Goal: Task Accomplishment & Management: Complete application form

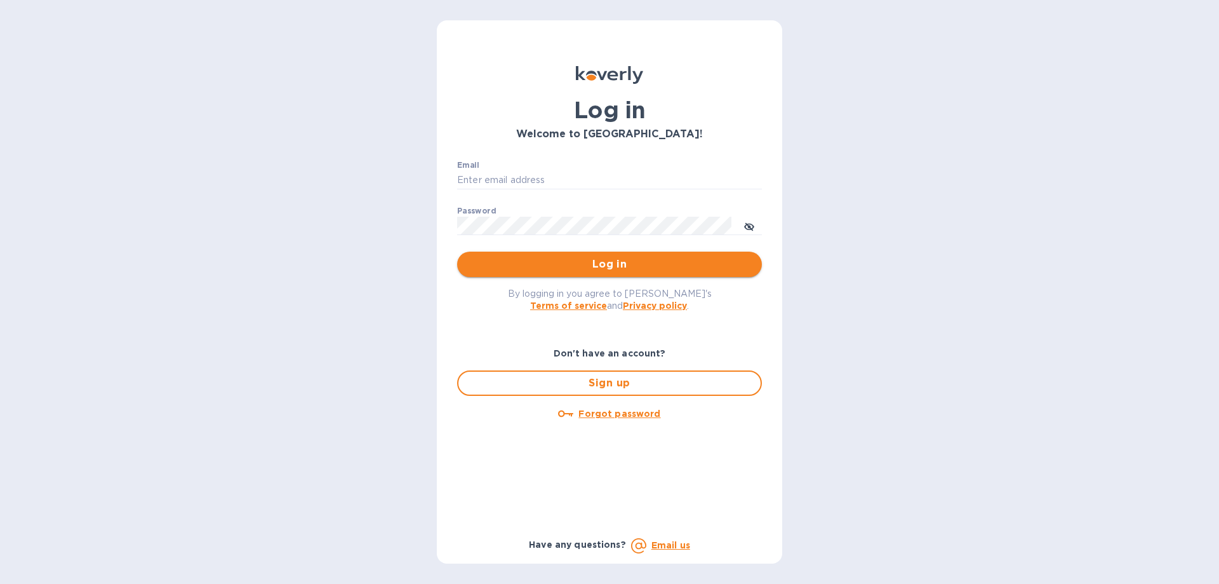
type input "[EMAIL_ADDRESS][DOMAIN_NAME]"
click at [662, 265] on span "Log in" at bounding box center [609, 264] width 284 height 15
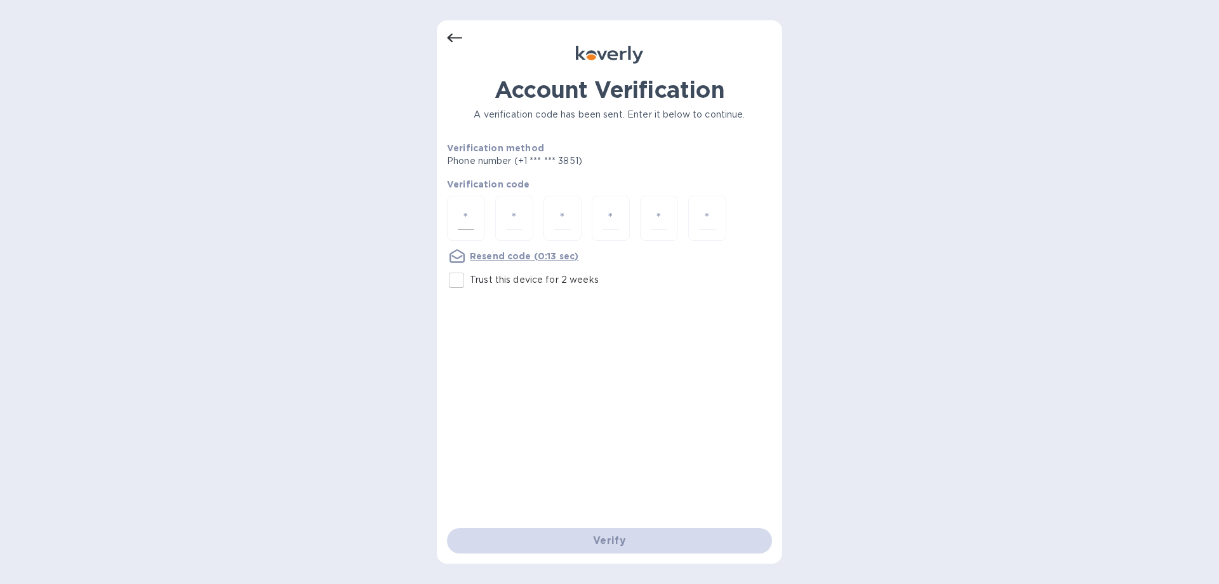
click at [472, 223] on input "number" at bounding box center [466, 217] width 17 height 23
type input "7"
type input "6"
type input "2"
type input "9"
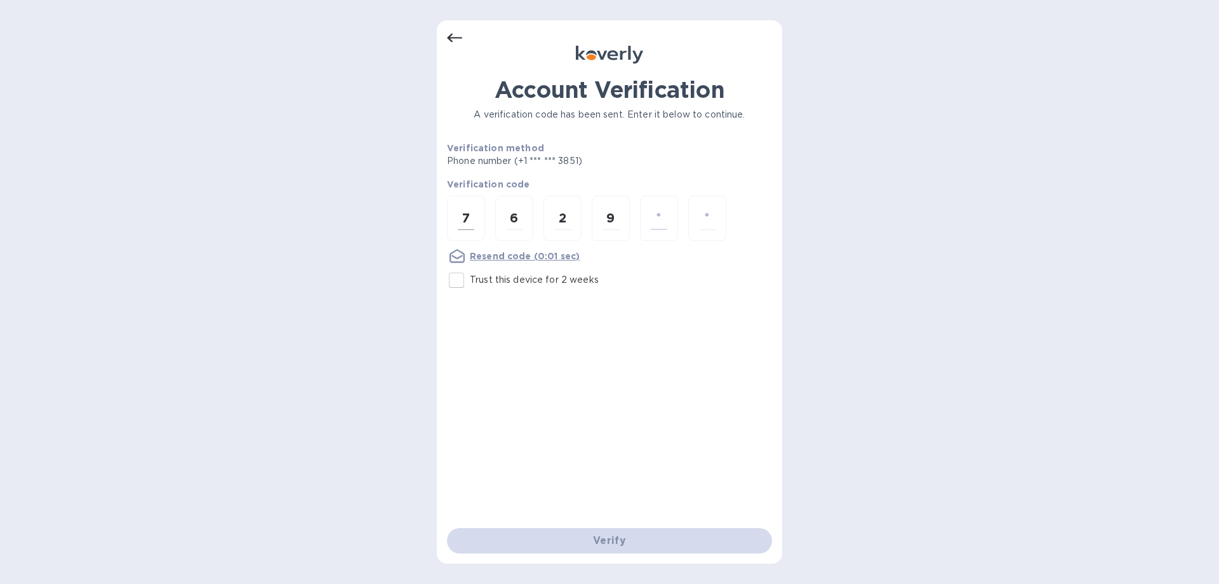
type input "7"
type input "8"
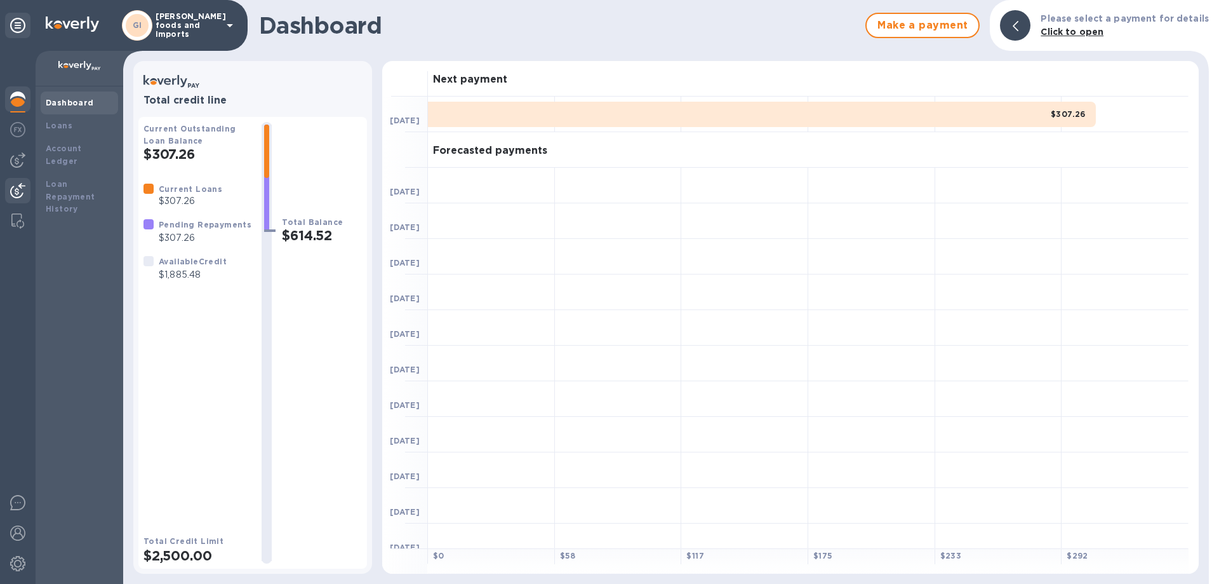
click at [27, 195] on div at bounding box center [17, 192] width 25 height 28
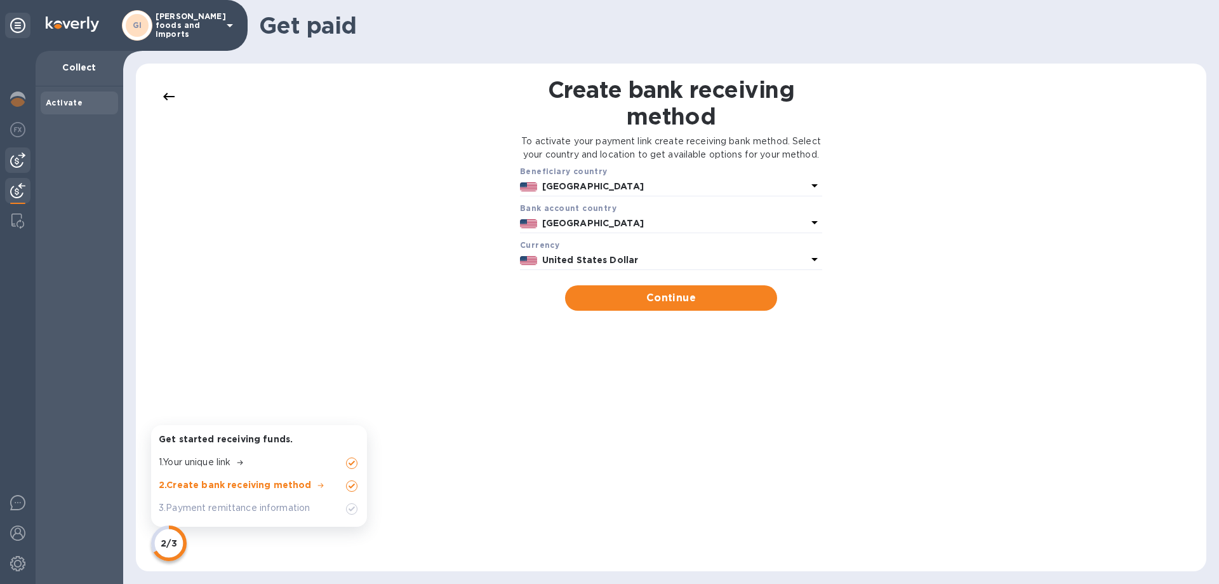
click at [8, 159] on div at bounding box center [17, 159] width 25 height 25
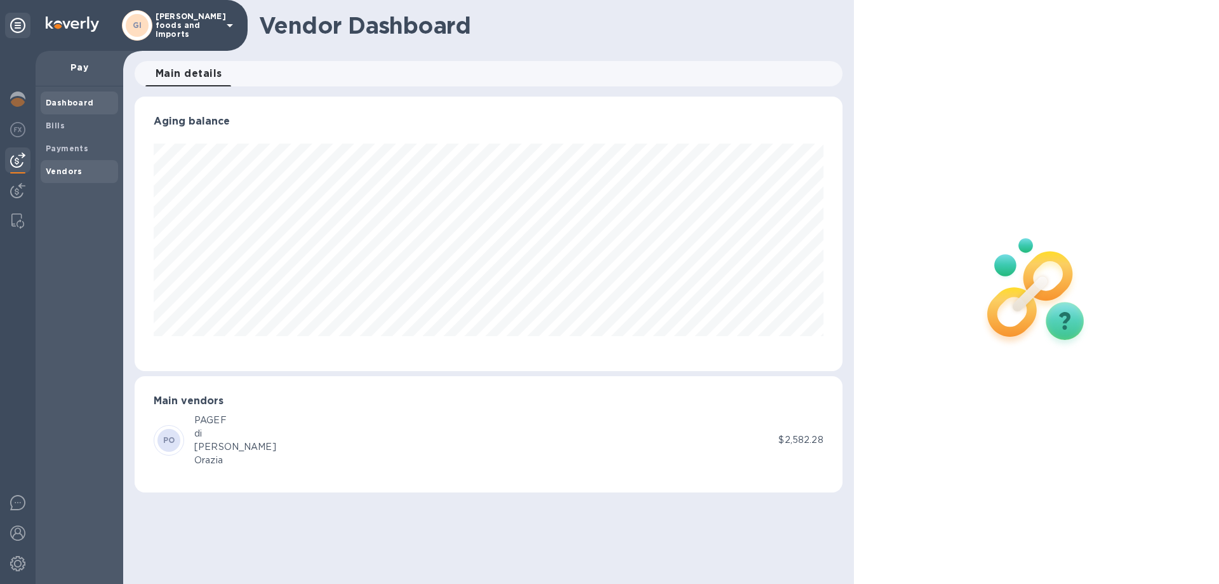
scroll to position [274, 707]
click at [59, 170] on b "Vendors" at bounding box center [64, 171] width 37 height 10
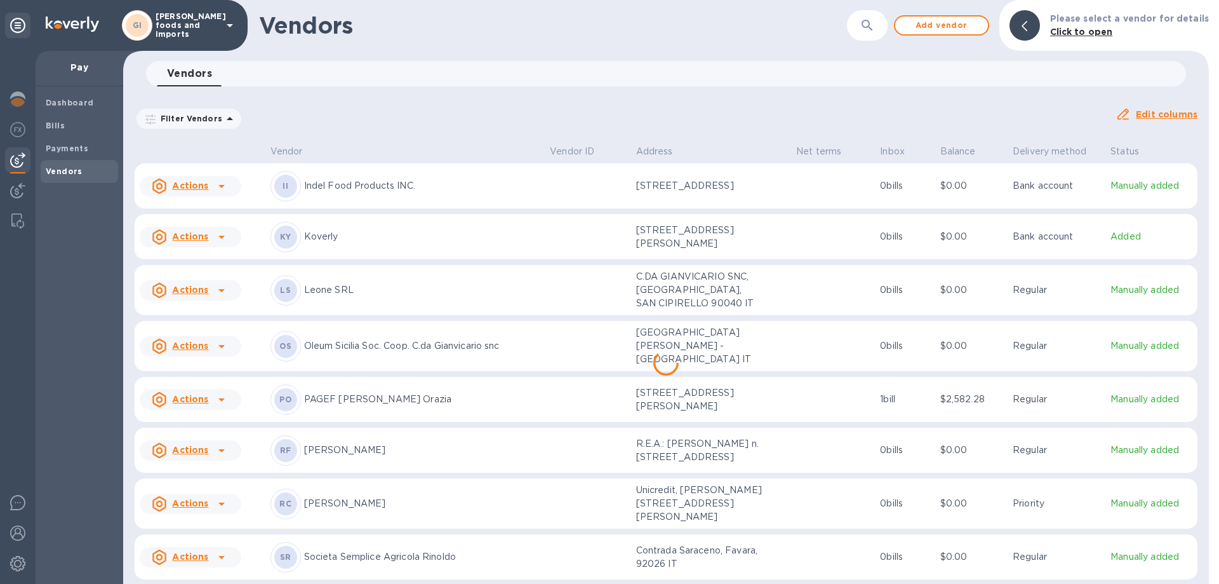
scroll to position [20, 0]
click at [949, 24] on span "Add vendor" at bounding box center [941, 25] width 72 height 15
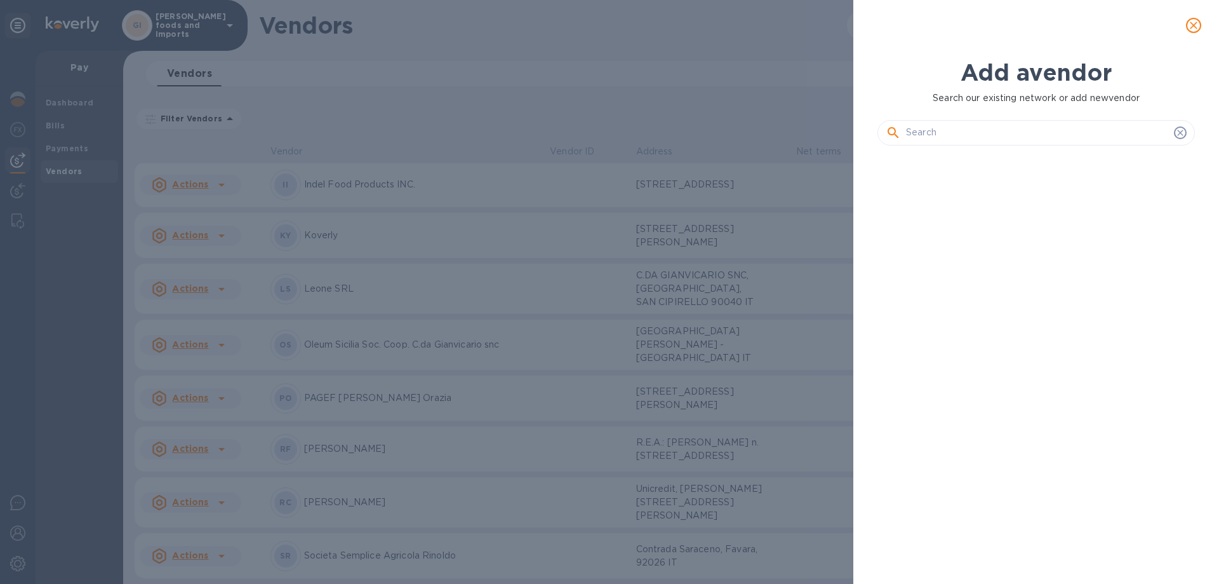
scroll to position [385, 323]
click at [931, 135] on input "text" at bounding box center [1037, 132] width 263 height 19
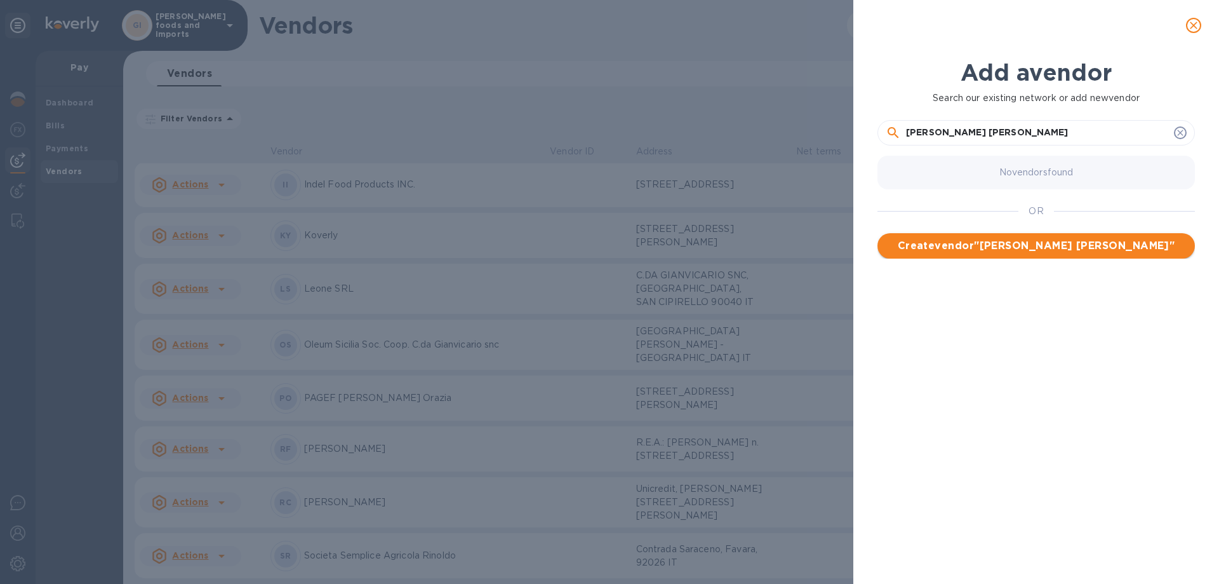
type input "[PERSON_NAME] [PERSON_NAME]"
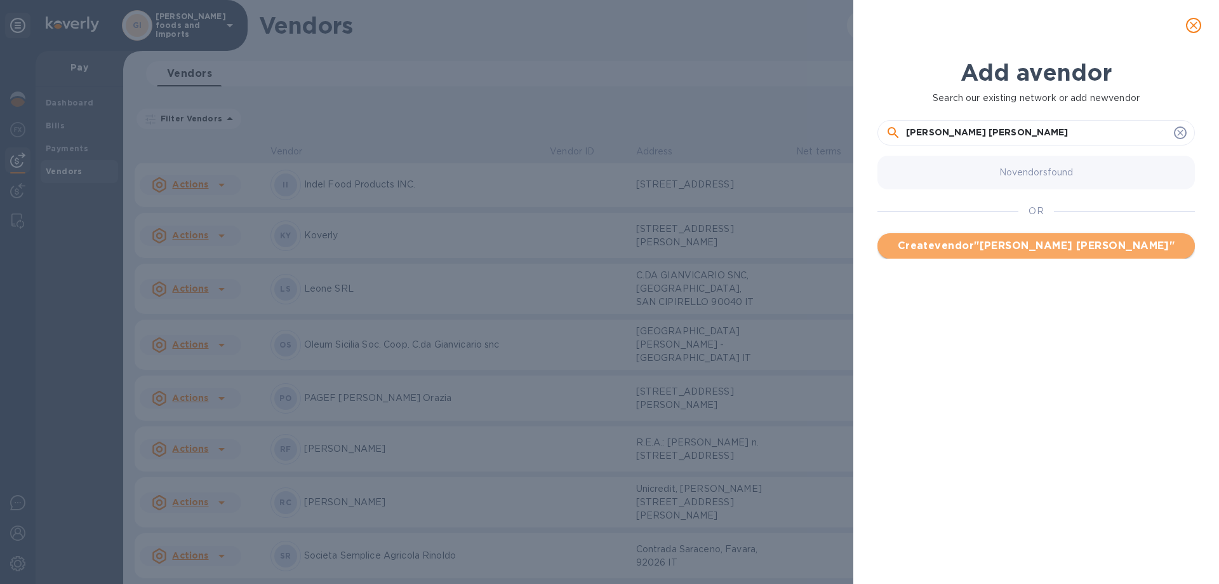
click at [984, 244] on span "Create vendor " [PERSON_NAME] [PERSON_NAME] "" at bounding box center [1036, 245] width 297 height 15
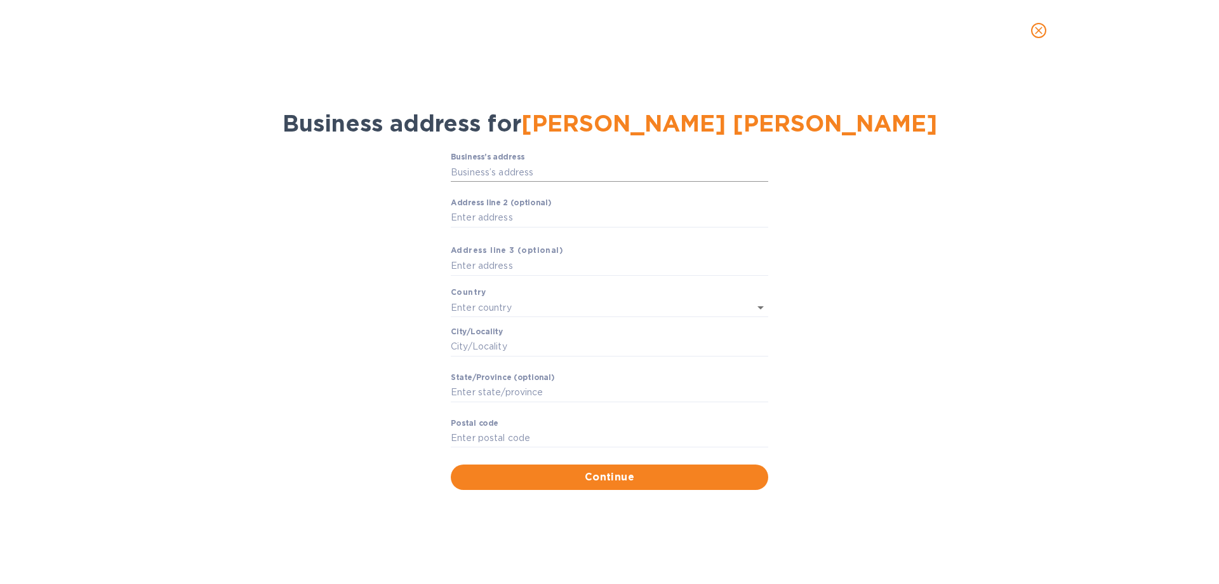
click at [486, 173] on input "Business’s аddress" at bounding box center [609, 172] width 317 height 19
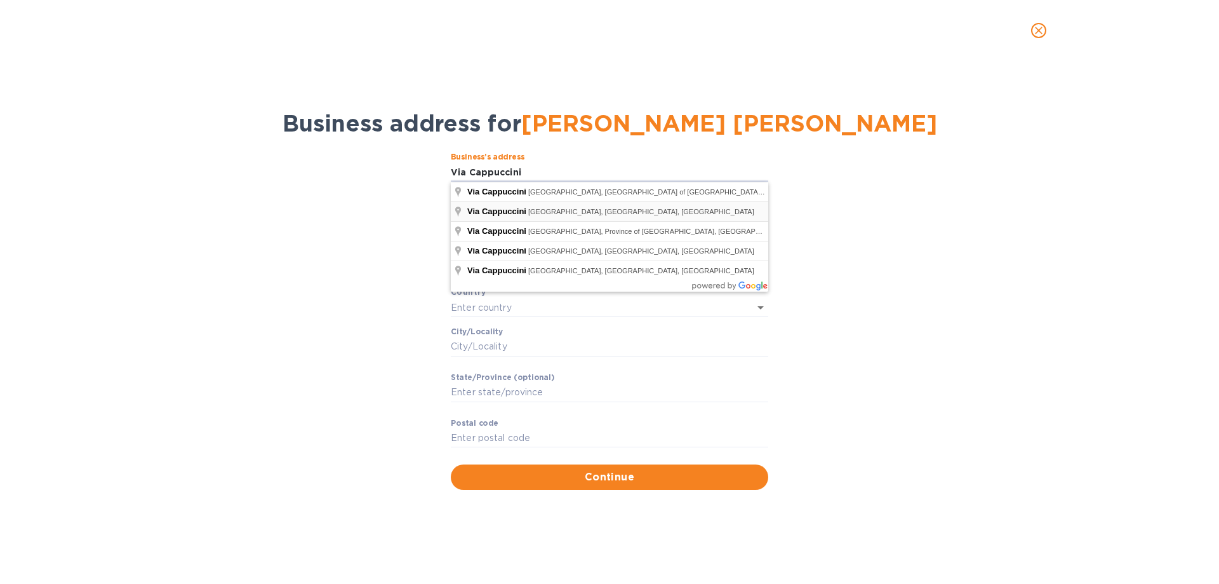
type input "Via Cappuccini"
type input "[GEOGRAPHIC_DATA]"
type input "90129"
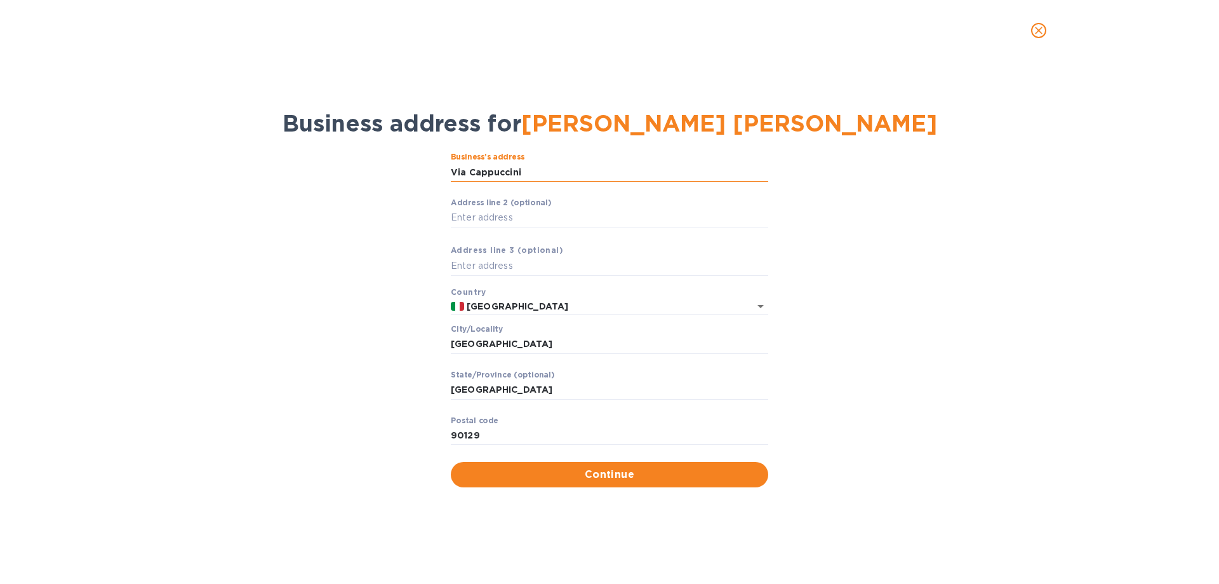
click at [523, 177] on input "Via Cappuccini" at bounding box center [609, 172] width 317 height 19
click at [346, 283] on div "Business’s аddress Via Cappuccini ​ Аddress line 2 (optional) ​ Аddress line 3 …" at bounding box center [610, 319] width 1186 height 349
click at [478, 222] on input "Аddress line 2 (optional)" at bounding box center [609, 217] width 317 height 19
type input "134/138"
click at [672, 476] on span "Continue" at bounding box center [609, 474] width 297 height 15
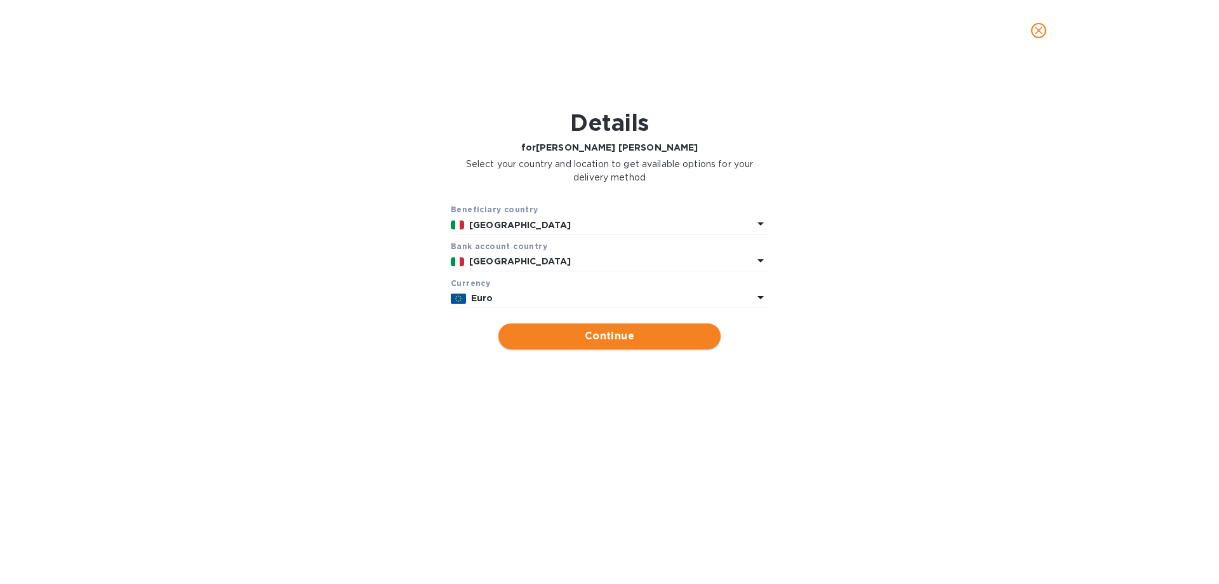
click at [587, 337] on span "Continue" at bounding box center [610, 335] width 202 height 15
type input "[PERSON_NAME] [PERSON_NAME]"
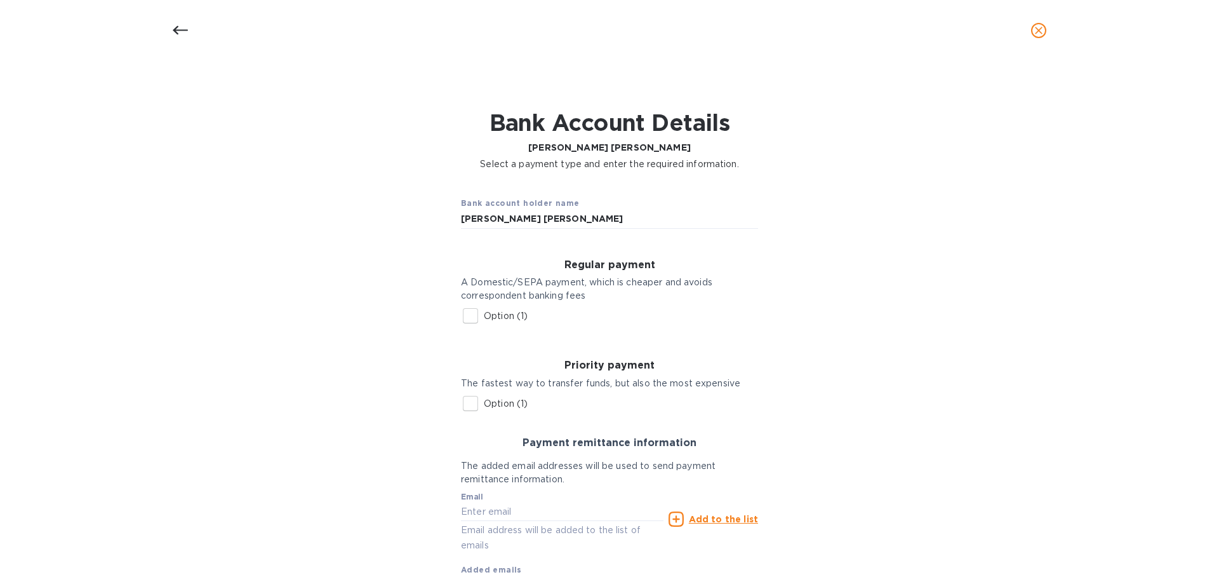
click at [468, 319] on input "Option (1)" at bounding box center [470, 315] width 27 height 27
checkbox input "true"
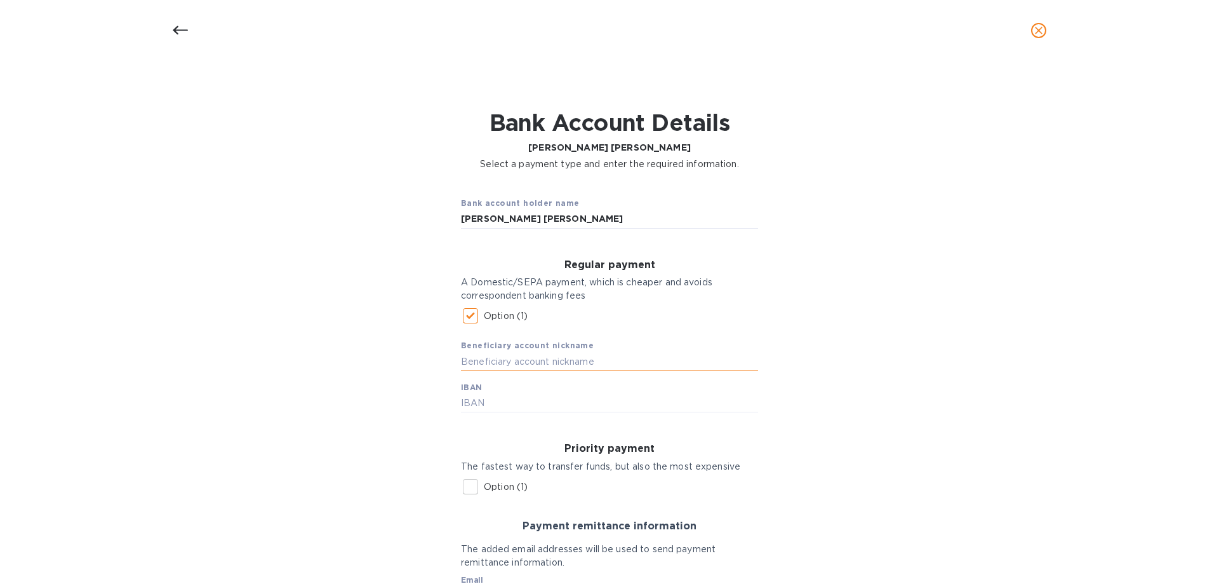
click at [476, 357] on input "text" at bounding box center [609, 361] width 297 height 19
click at [484, 391] on div "Beneficiary account nickname IBAN" at bounding box center [609, 370] width 297 height 83
click at [481, 400] on input "text" at bounding box center [609, 403] width 297 height 19
type input "[FINANCIAL_ID]"
click at [490, 359] on input "text" at bounding box center [609, 361] width 297 height 19
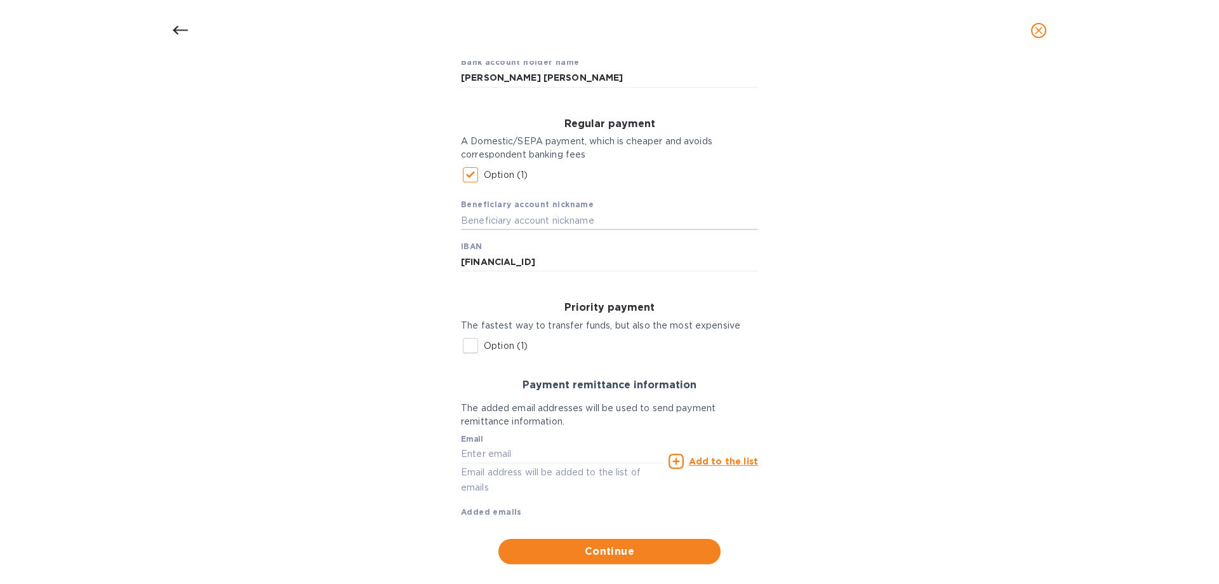
scroll to position [161, 0]
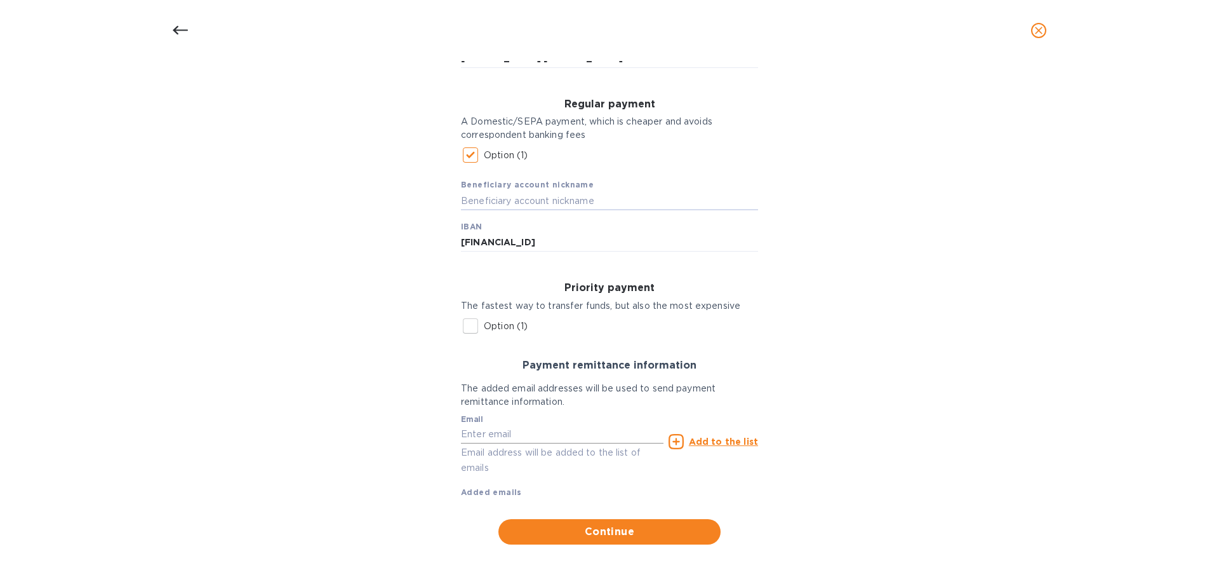
click at [484, 436] on input "text" at bounding box center [562, 434] width 203 height 19
type input "I"
type input "[EMAIL_ADDRESS][DOMAIN_NAME]"
click at [735, 437] on u "Add to the list" at bounding box center [723, 441] width 69 height 10
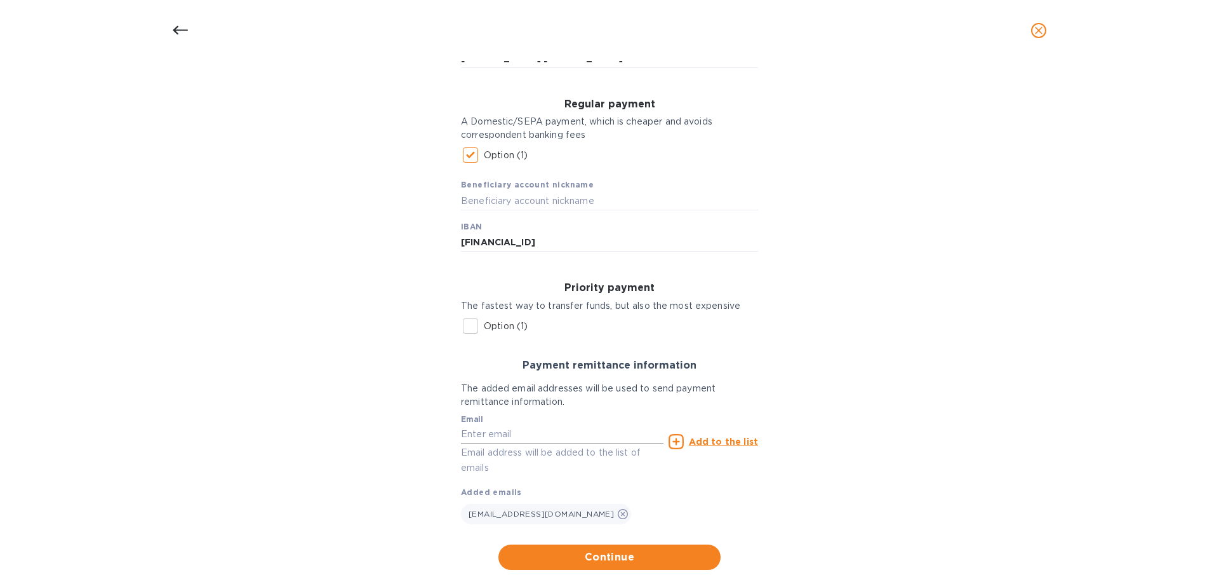
click at [477, 432] on input "text" at bounding box center [562, 434] width 203 height 19
type input "[EMAIL_ADDRESS][DOMAIN_NAME]"
type input "[STREET_ADDRESS][DEMOGRAPHIC_DATA]"
click at [561, 558] on span "Continue" at bounding box center [610, 556] width 202 height 15
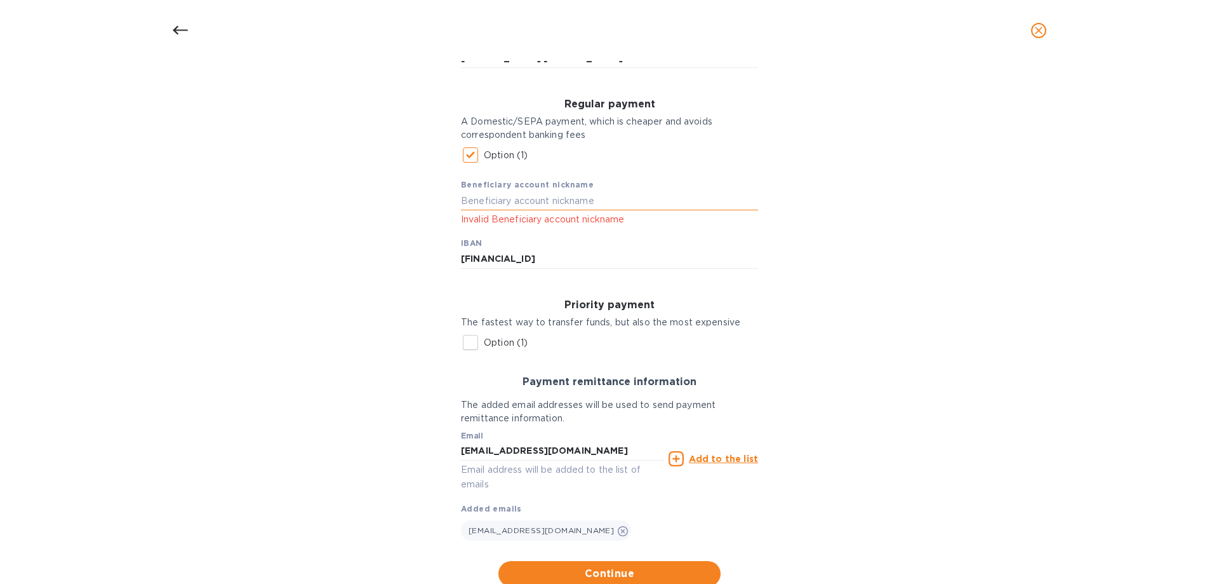
click at [509, 204] on input "text" at bounding box center [609, 200] width 297 height 19
type input "Acetificio [PERSON_NAME]"
click at [639, 564] on button "Continue" at bounding box center [609, 573] width 222 height 25
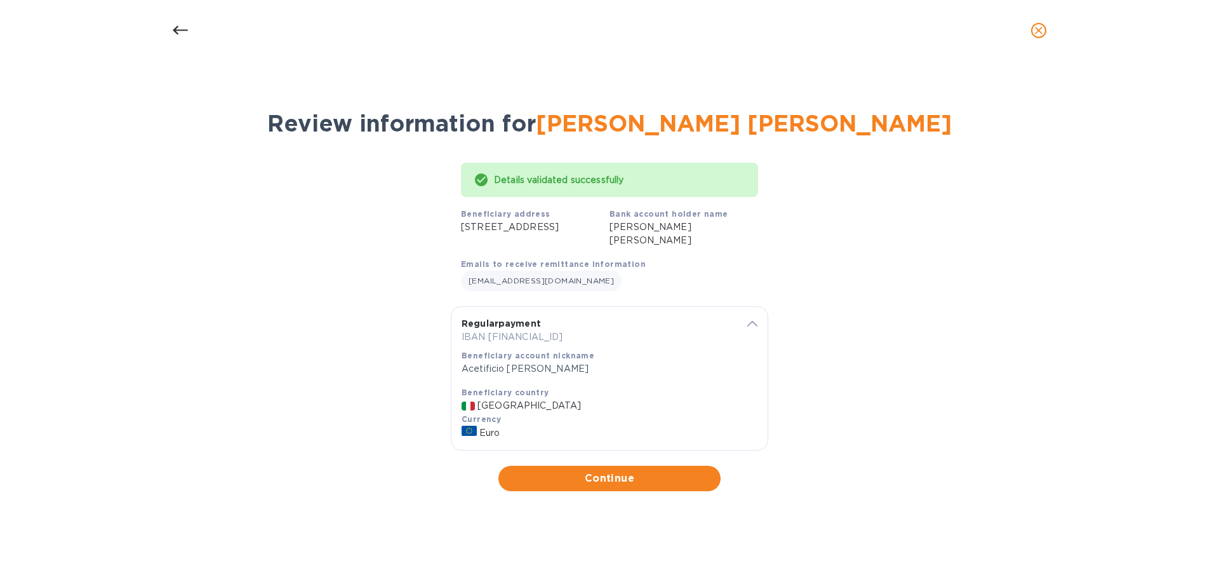
scroll to position [0, 0]
click at [576, 484] on span "Continue" at bounding box center [610, 478] width 202 height 15
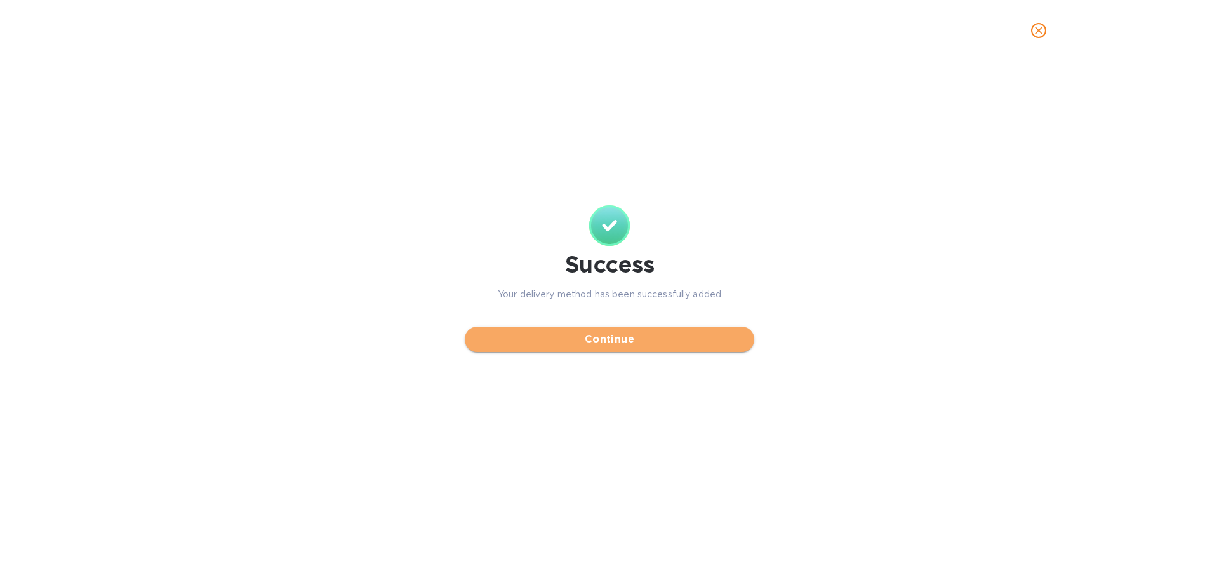
click at [571, 335] on span "Continue" at bounding box center [609, 338] width 269 height 15
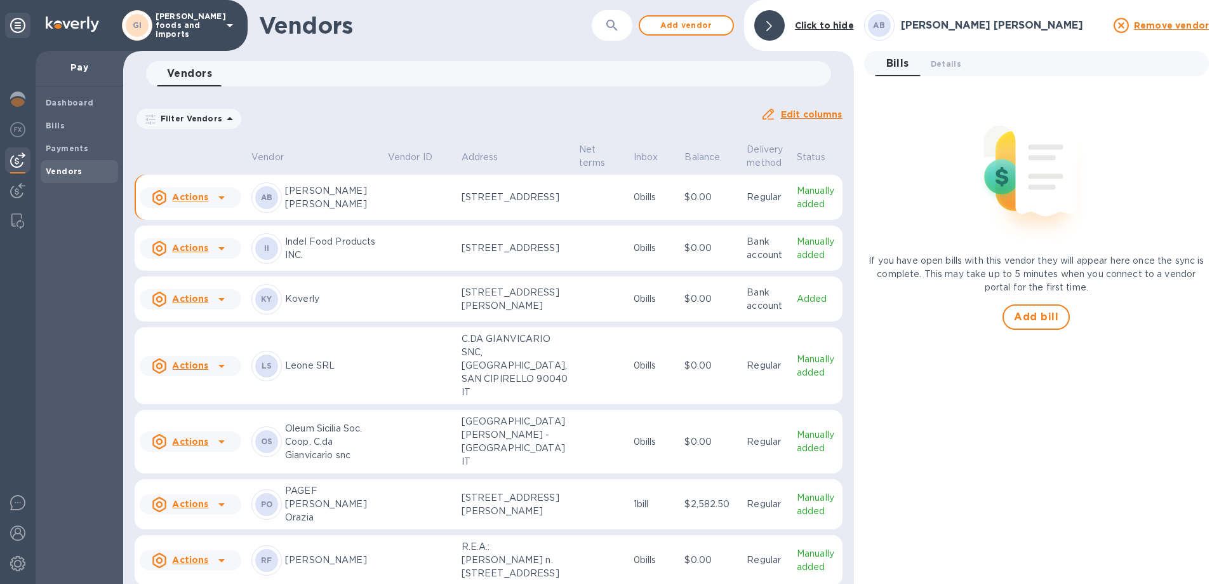
click at [200, 197] on u "Actions" at bounding box center [190, 197] width 36 height 10
click at [213, 258] on p "Add new bill" at bounding box center [204, 251] width 59 height 13
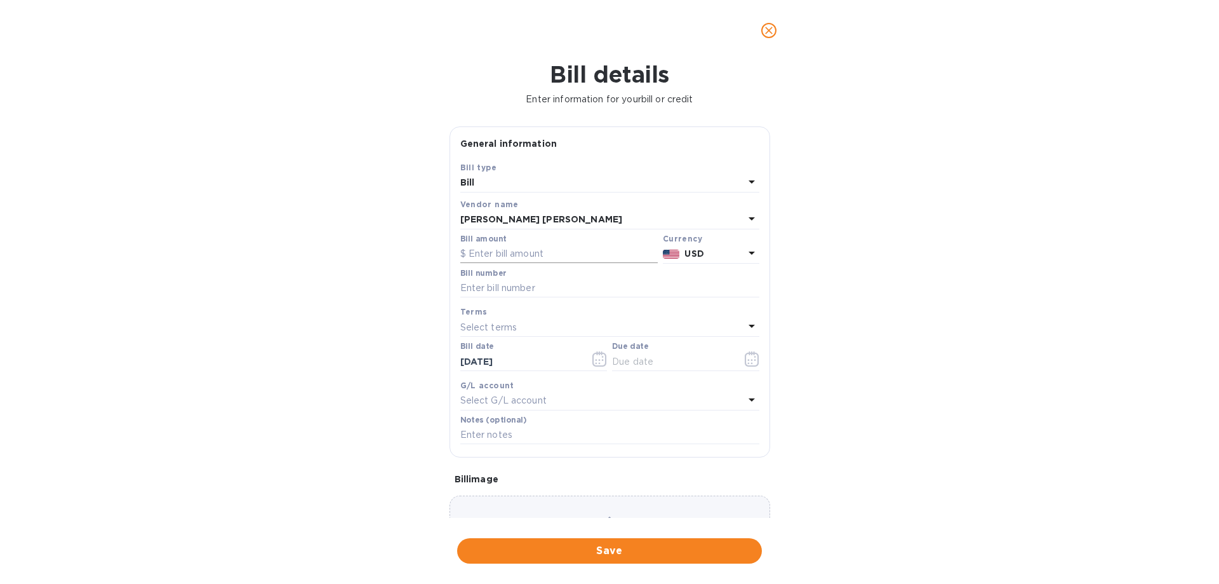
click at [521, 253] on input "text" at bounding box center [558, 253] width 197 height 19
click at [744, 250] on icon at bounding box center [751, 252] width 15 height 15
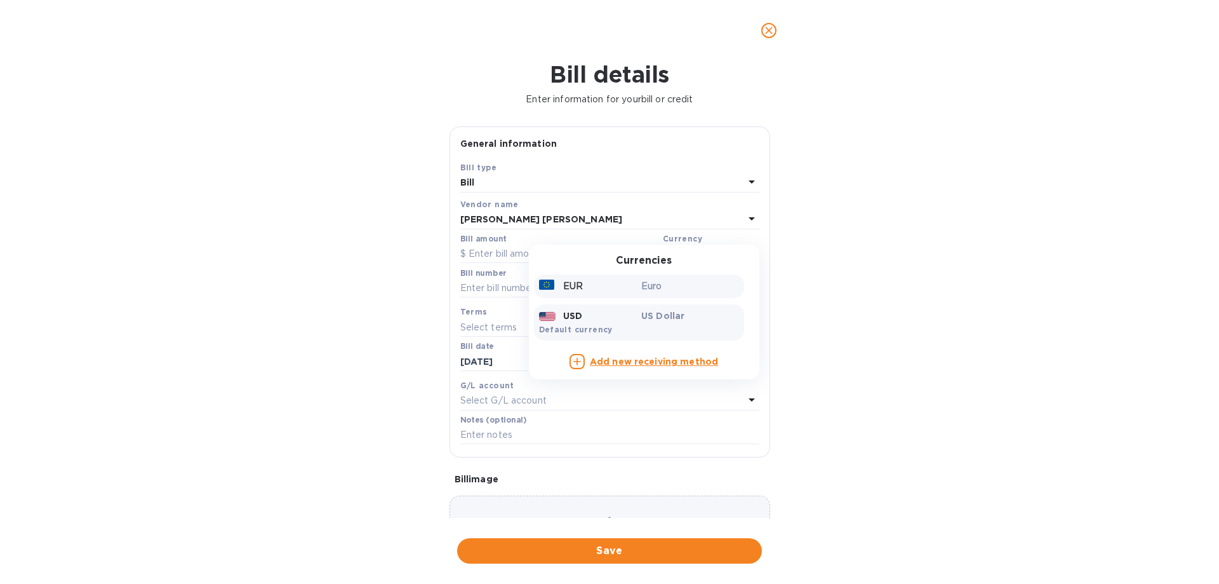
click at [641, 281] on p "Euro" at bounding box center [690, 285] width 98 height 13
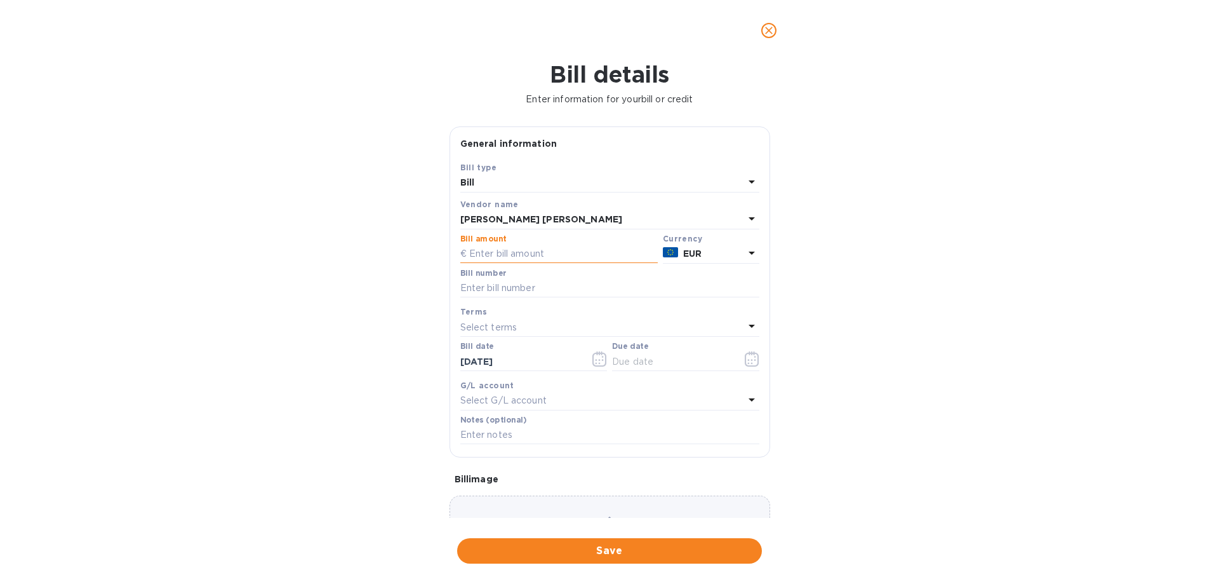
click at [492, 253] on input "text" at bounding box center [558, 253] width 197 height 19
type input "4.29000"
click at [580, 284] on input "text" at bounding box center [609, 288] width 299 height 19
click at [497, 438] on input "text" at bounding box center [609, 434] width 299 height 19
type input "05115"
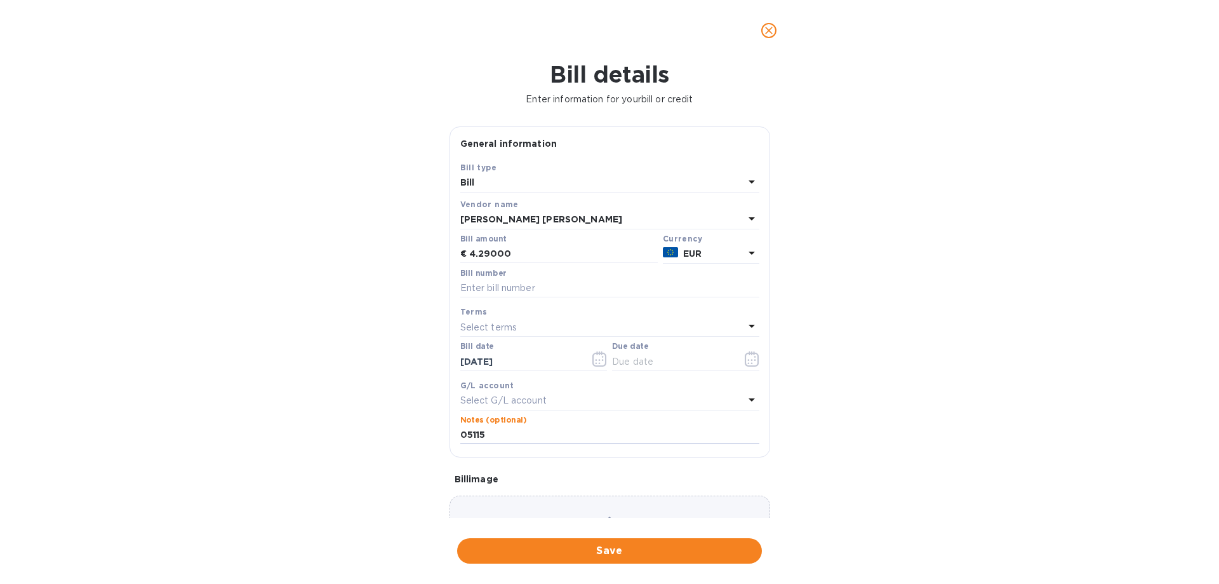
click at [489, 322] on p "Select terms" at bounding box center [488, 327] width 57 height 13
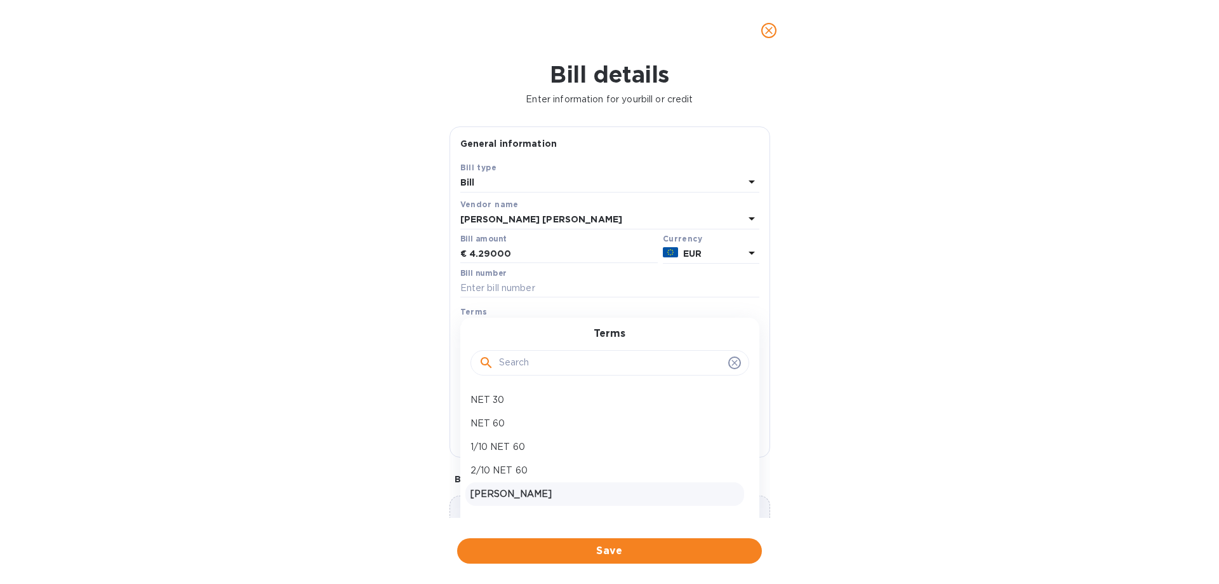
click at [494, 491] on p "[PERSON_NAME]" at bounding box center [605, 493] width 269 height 13
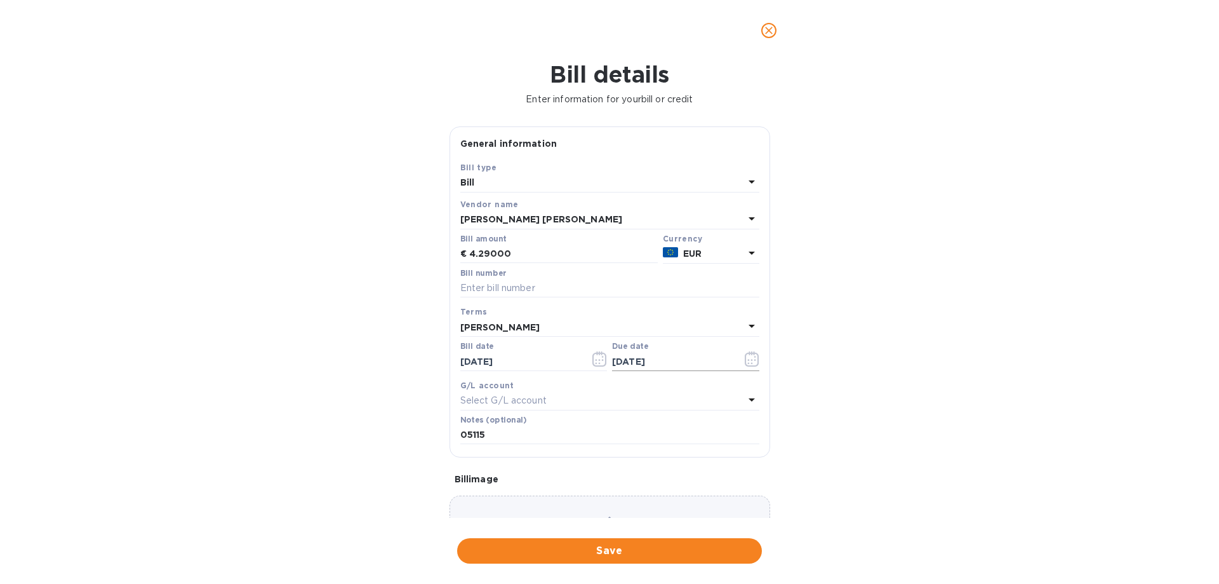
click at [751, 359] on icon "button" at bounding box center [752, 358] width 15 height 15
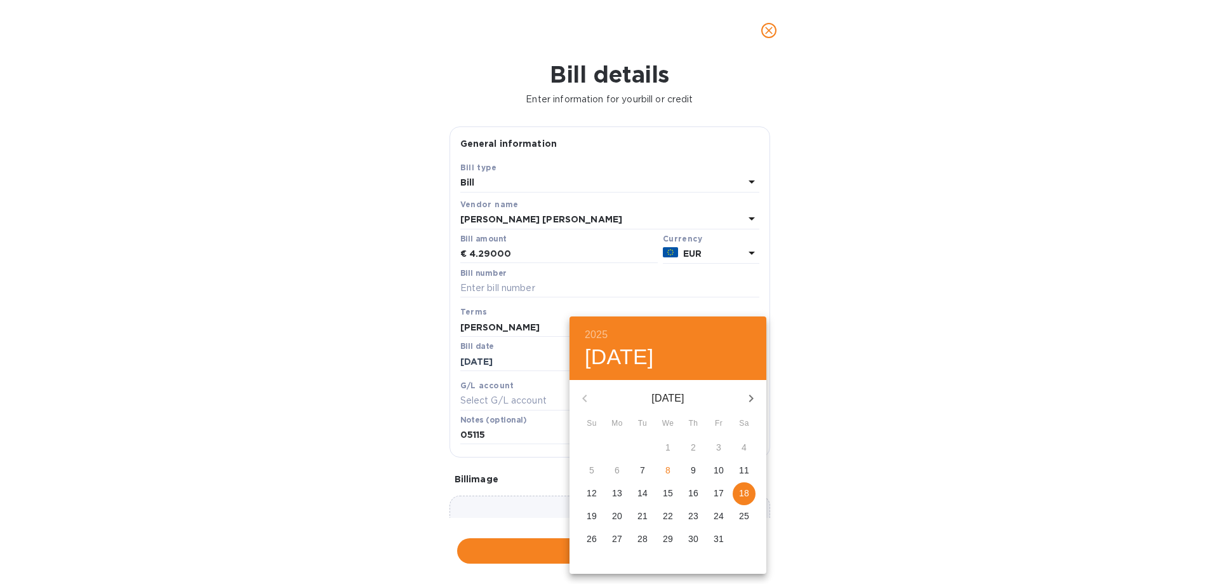
click at [674, 471] on span "8" at bounding box center [668, 470] width 23 height 13
type input "[DATE]"
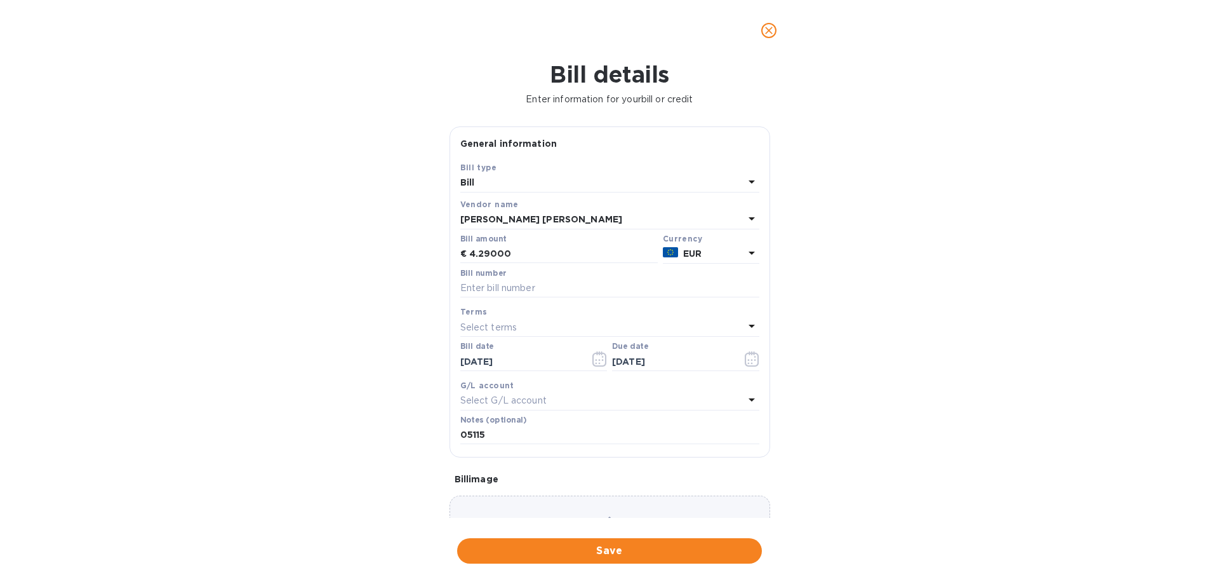
click at [495, 323] on p "Select terms" at bounding box center [488, 327] width 57 height 13
click at [369, 295] on div "Bill details Enter information for your bill or credit General information Save…" at bounding box center [609, 322] width 1219 height 523
click at [517, 284] on input "text" at bounding box center [609, 288] width 299 height 19
type input "03102025"
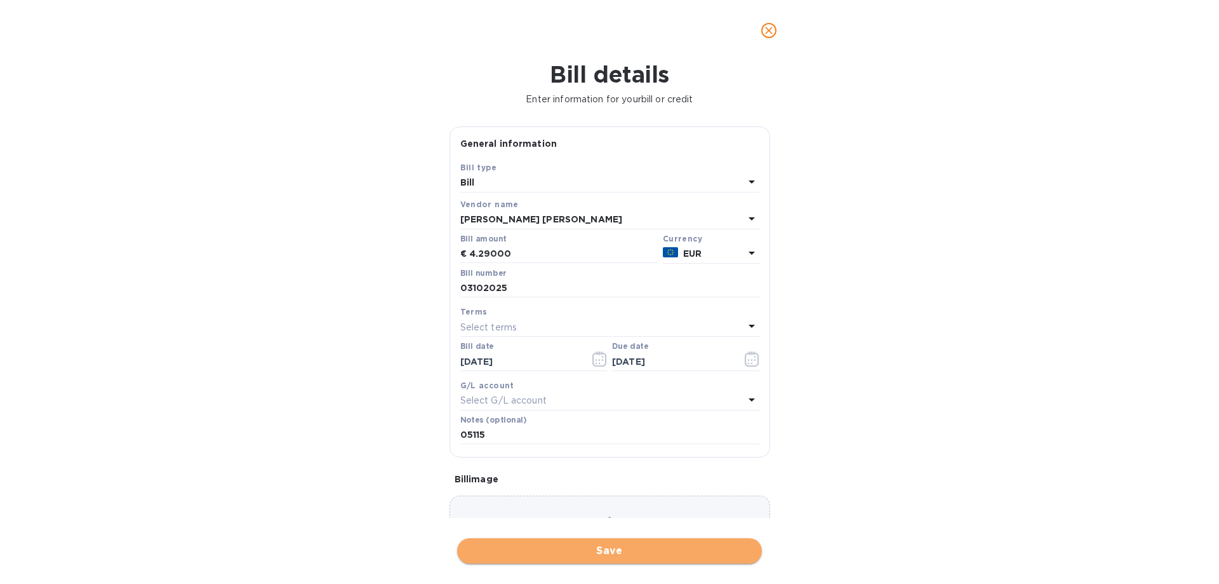
click at [598, 554] on span "Save" at bounding box center [609, 550] width 284 height 15
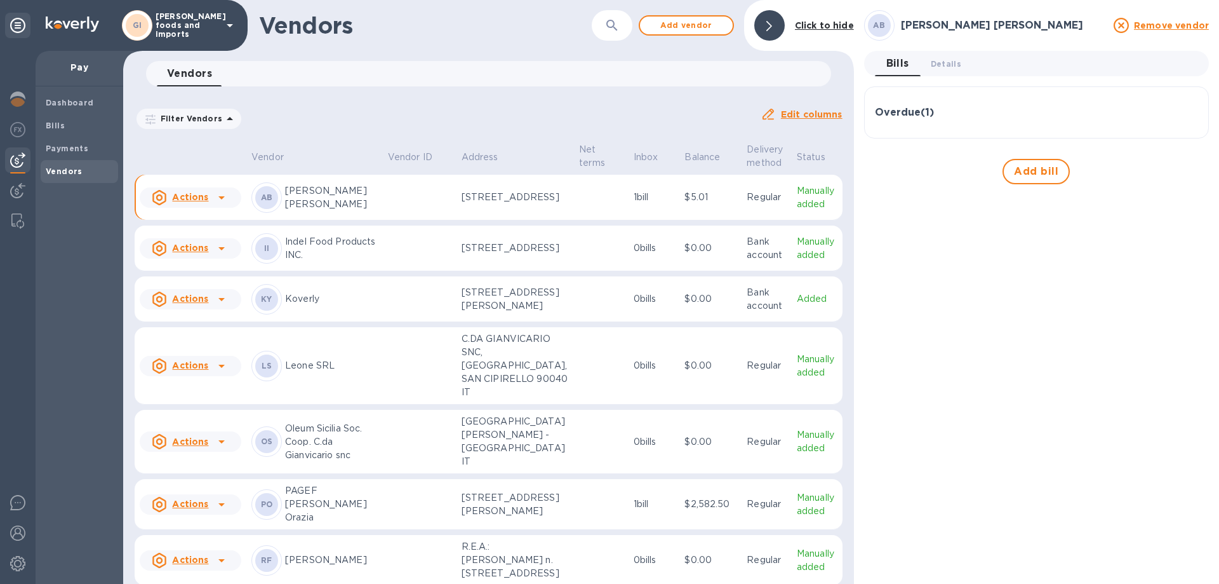
click at [684, 199] on p "$5.01" at bounding box center [710, 196] width 52 height 13
click at [194, 196] on u "Actions" at bounding box center [190, 197] width 36 height 10
click at [655, 196] on div at bounding box center [609, 292] width 1219 height 584
click at [277, 205] on div "AB" at bounding box center [266, 197] width 30 height 30
click at [55, 121] on b "Bills" at bounding box center [55, 126] width 19 height 10
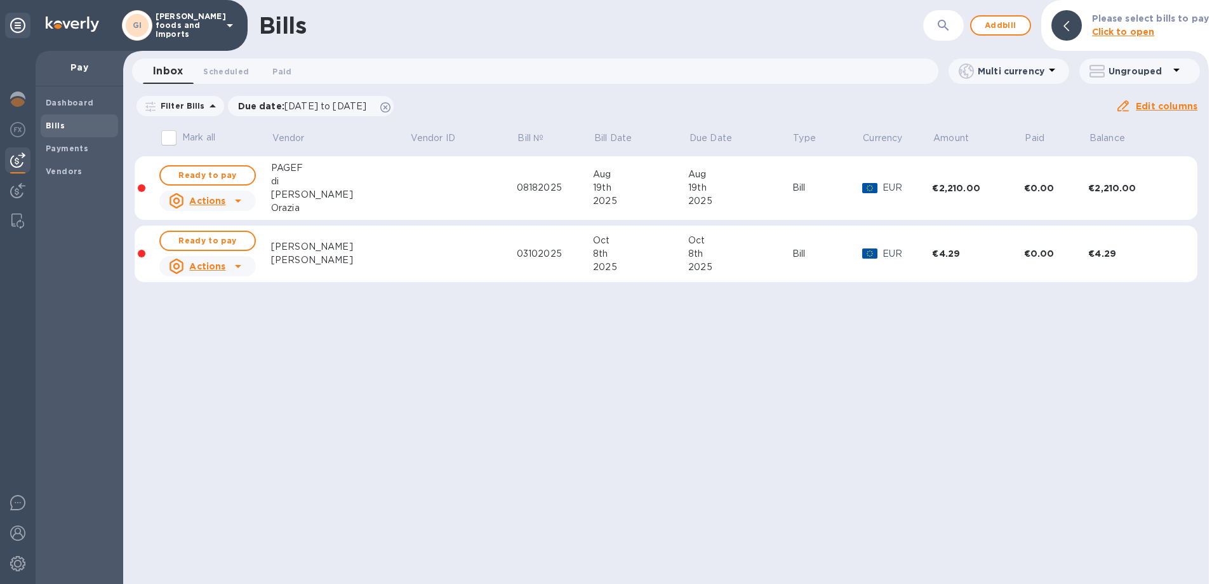
click at [1170, 101] on u "Edit columns" at bounding box center [1167, 106] width 62 height 10
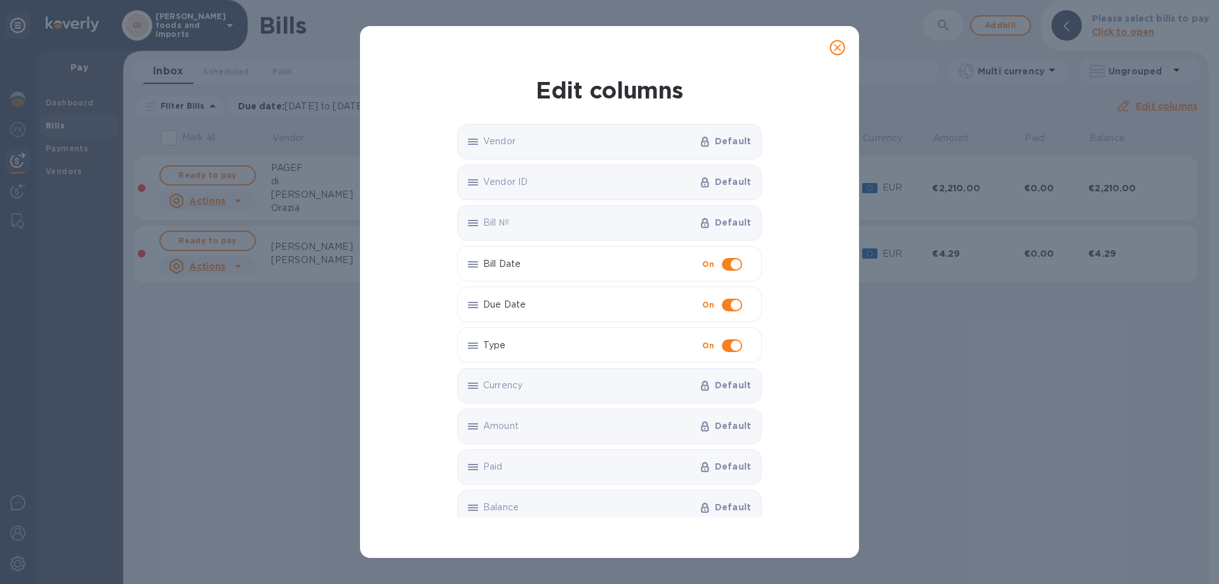
click at [537, 390] on p "Currency" at bounding box center [588, 384] width 211 height 13
click at [284, 352] on div "Edit columns Vendor Default Vendor ID Default Bill № Default Bill Date On Due D…" at bounding box center [609, 292] width 1219 height 584
click at [836, 54] on span "close" at bounding box center [837, 47] width 15 height 15
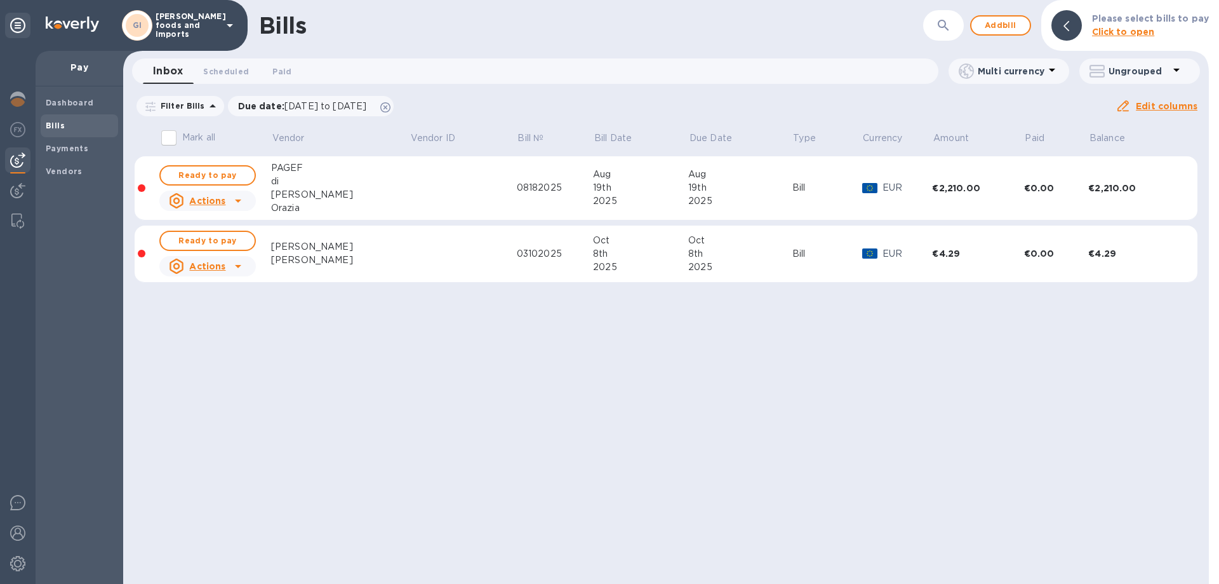
click at [225, 264] on u "Actions" at bounding box center [207, 266] width 36 height 10
click at [218, 348] on b "Delete" at bounding box center [212, 348] width 32 height 10
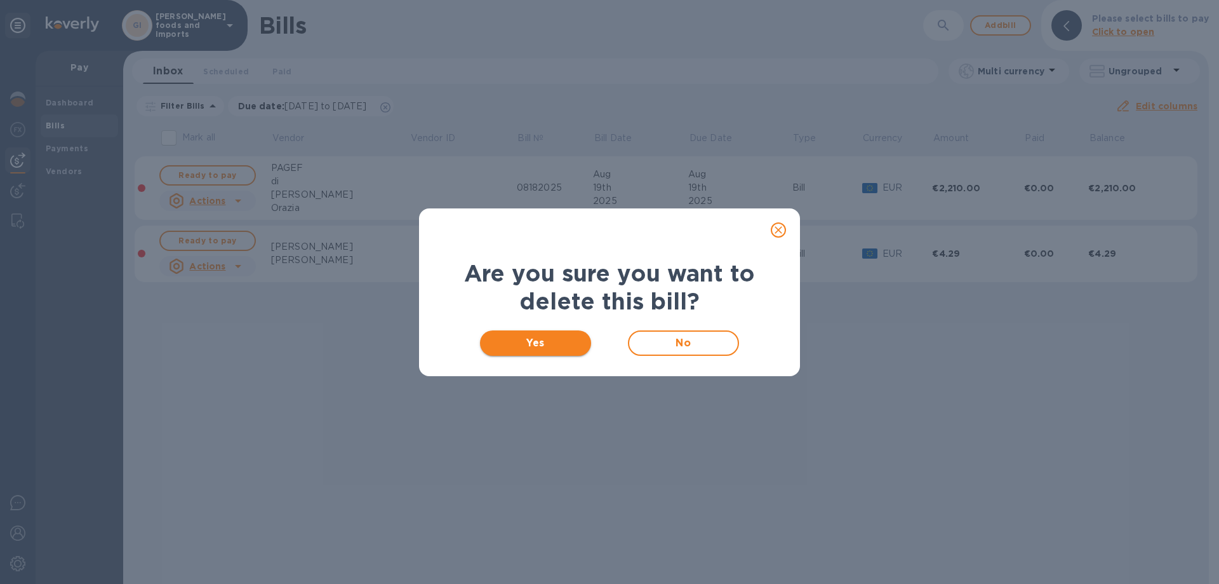
click at [556, 345] on span "Yes" at bounding box center [535, 342] width 91 height 15
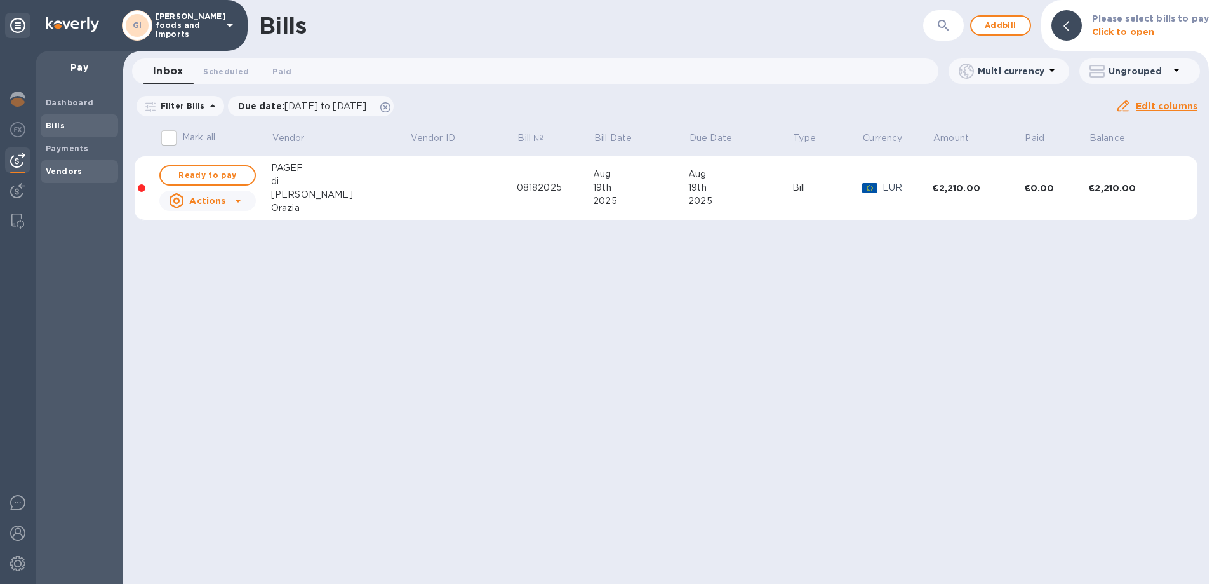
click at [76, 167] on b "Vendors" at bounding box center [64, 171] width 37 height 10
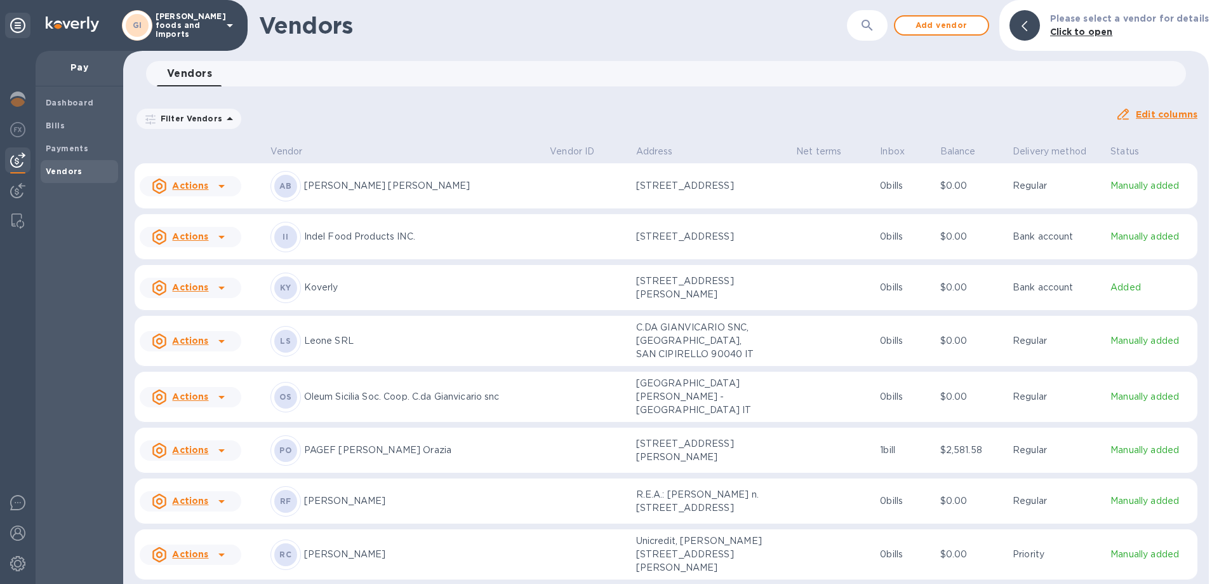
click at [192, 189] on u "Actions" at bounding box center [190, 185] width 36 height 10
click at [204, 232] on b "Add new bill" at bounding box center [204, 237] width 59 height 10
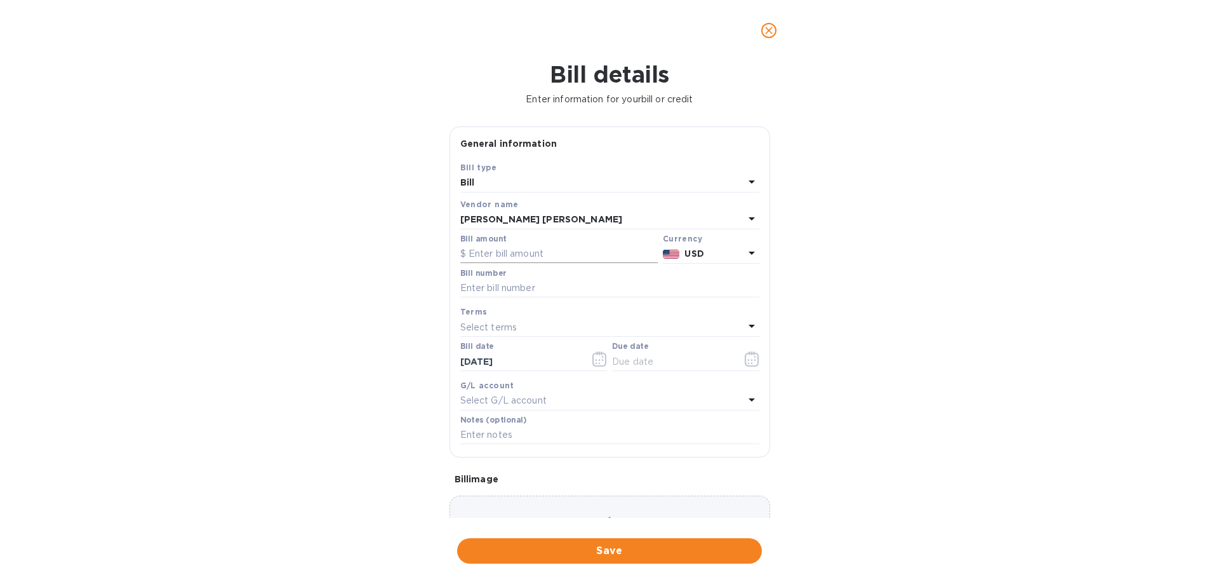
click at [543, 252] on input "text" at bounding box center [558, 253] width 197 height 19
type input "4.29000"
click at [501, 288] on input "text" at bounding box center [609, 288] width 299 height 19
type input "03102025"
click at [516, 323] on div "Select terms" at bounding box center [602, 327] width 284 height 18
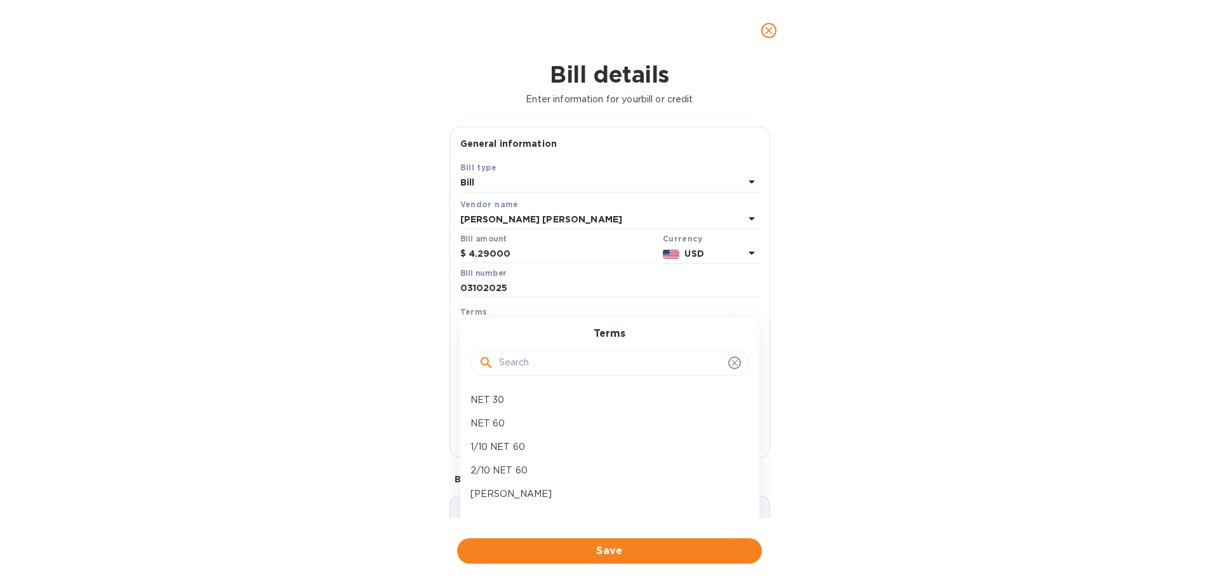
click at [541, 362] on input "text" at bounding box center [611, 362] width 224 height 19
click at [517, 488] on p "[PERSON_NAME]" at bounding box center [605, 493] width 269 height 13
click at [753, 362] on icon "button" at bounding box center [752, 358] width 14 height 15
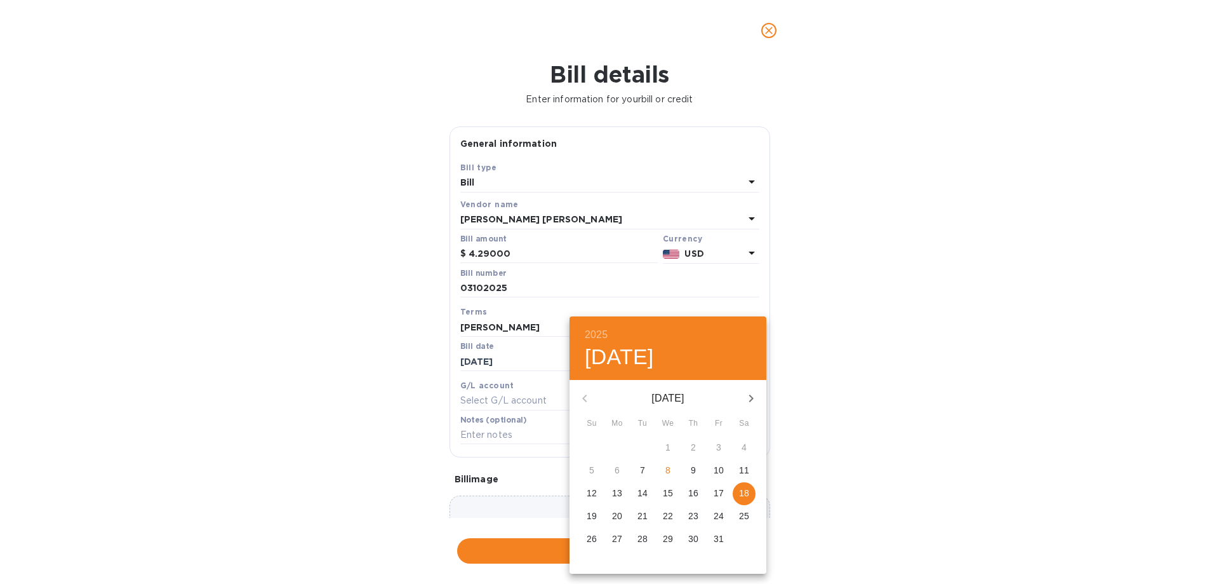
click at [666, 469] on p "8" at bounding box center [667, 470] width 5 height 13
type input "[DATE]"
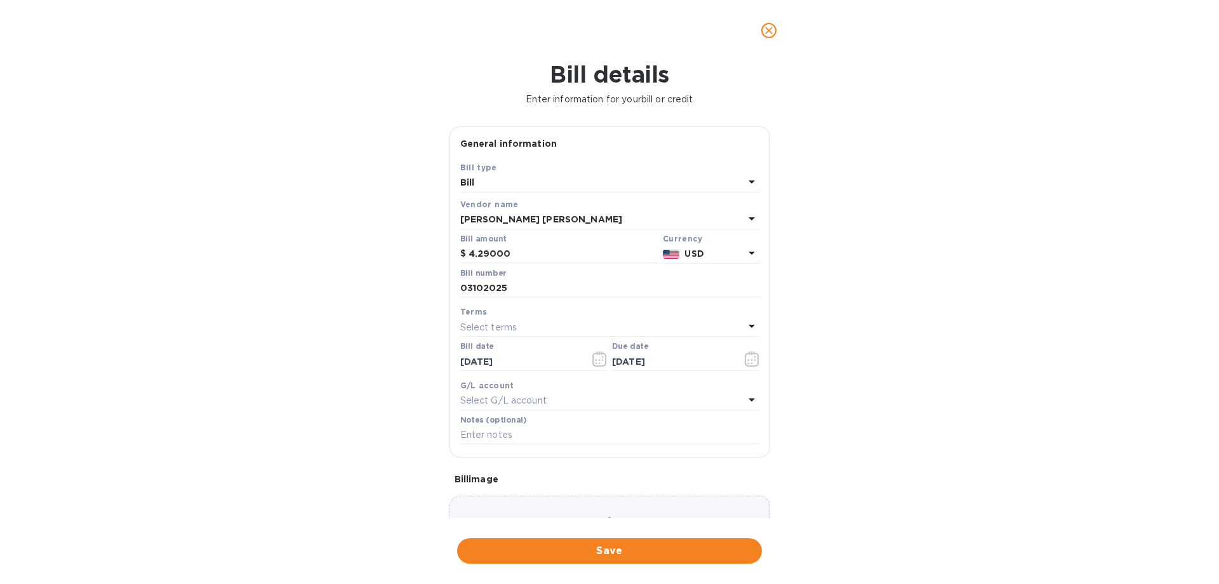
click at [519, 400] on p "Select G/L account" at bounding box center [503, 400] width 86 height 13
click at [1087, 429] on div "Bill details Enter information for your bill or credit General information Save…" at bounding box center [609, 322] width 1219 height 523
click at [513, 431] on input "text" at bounding box center [609, 434] width 299 height 19
type input "05115"
click at [734, 251] on p "USD" at bounding box center [713, 253] width 59 height 13
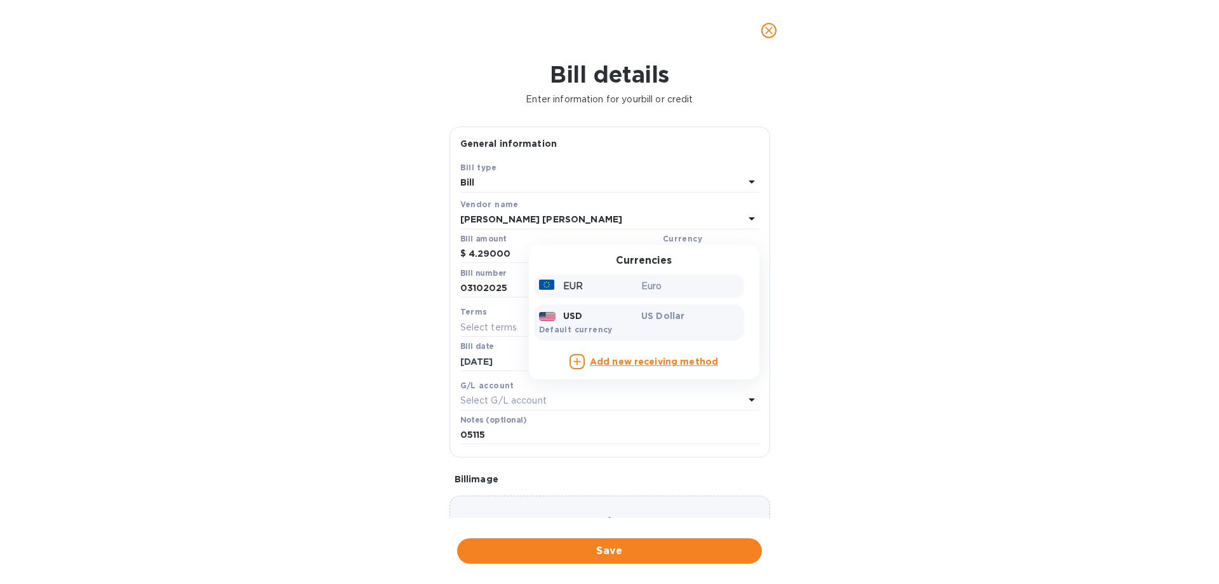
click at [615, 291] on div "EUR" at bounding box center [588, 286] width 103 height 18
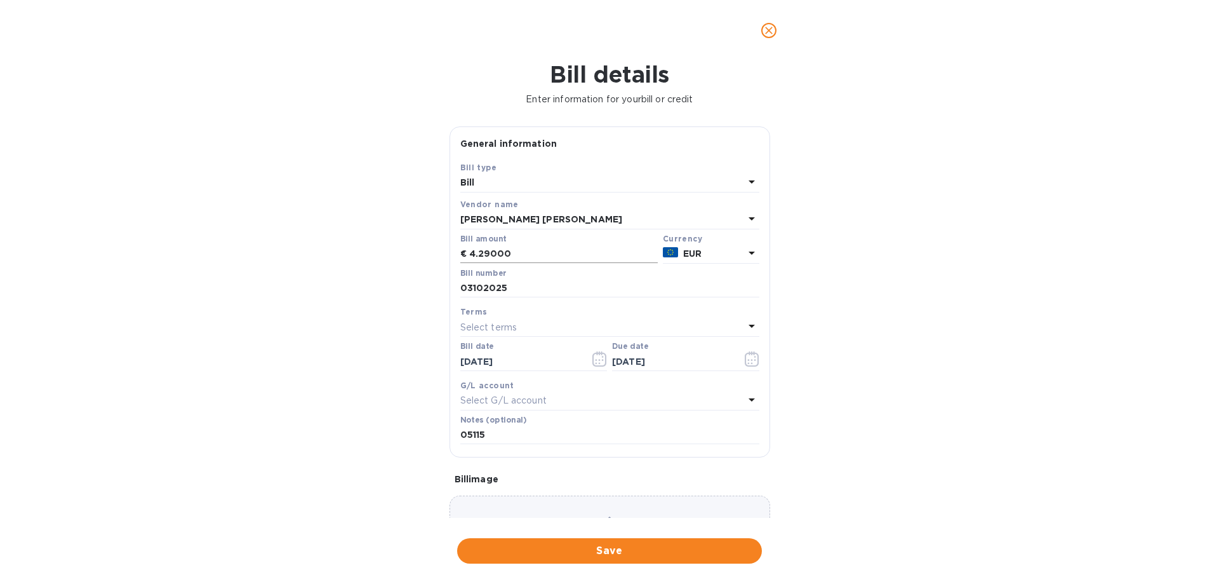
click at [495, 252] on input "4.29000" at bounding box center [563, 253] width 189 height 19
type input "4.29000"
click at [632, 547] on span "Save" at bounding box center [609, 550] width 284 height 15
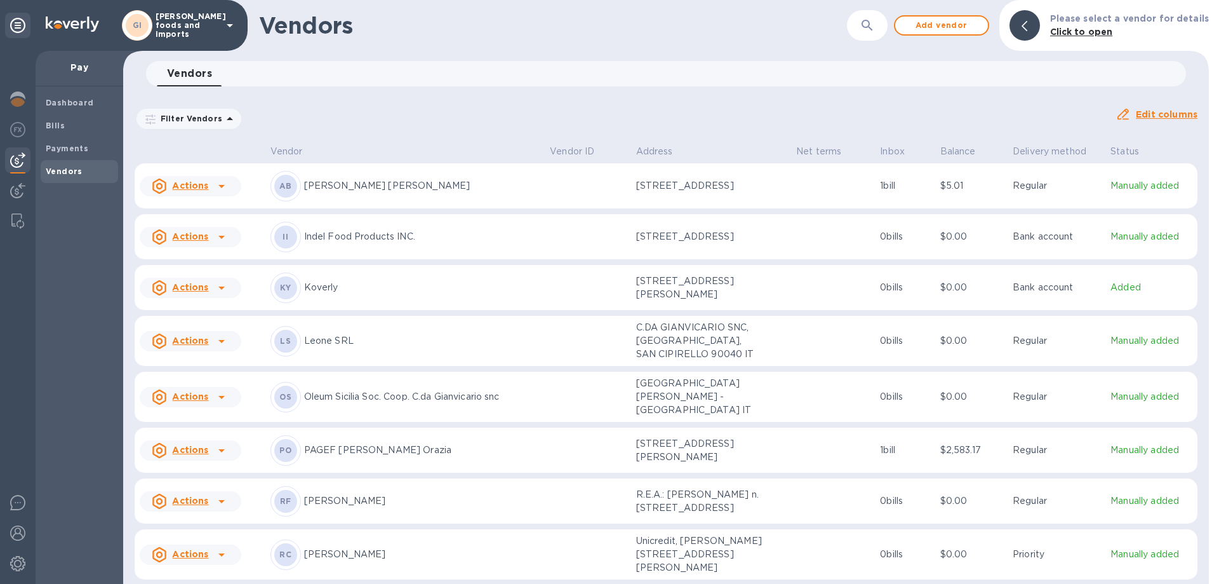
click at [190, 184] on u "Actions" at bounding box center [190, 185] width 36 height 10
click at [201, 185] on div at bounding box center [609, 292] width 1219 height 584
click at [79, 152] on b "Payments" at bounding box center [67, 149] width 43 height 10
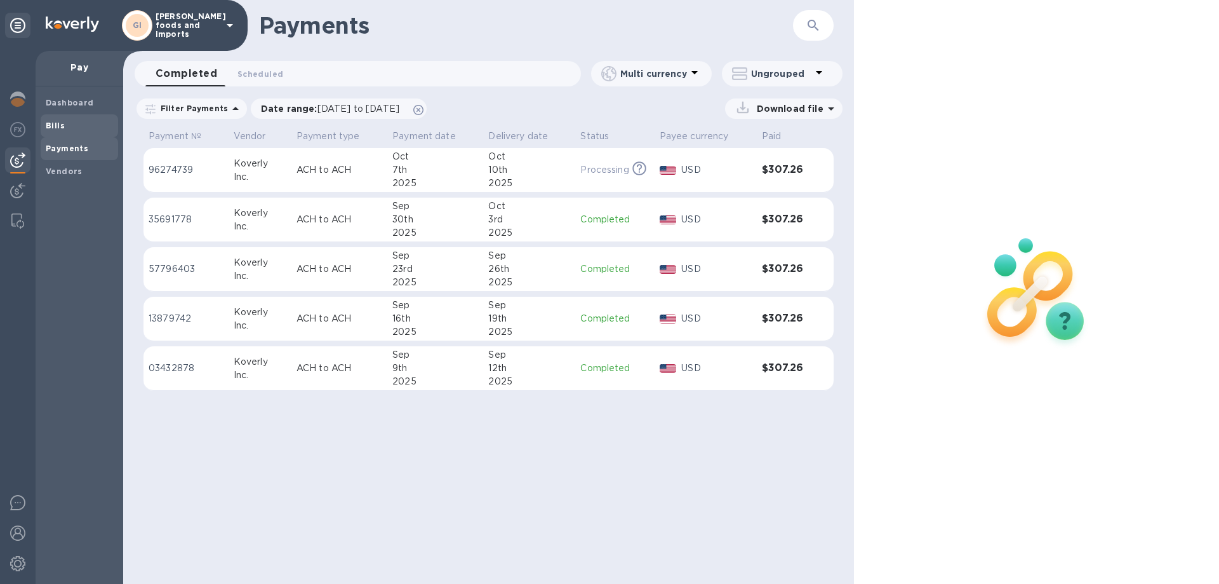
click at [86, 121] on span "Bills" at bounding box center [79, 125] width 67 height 13
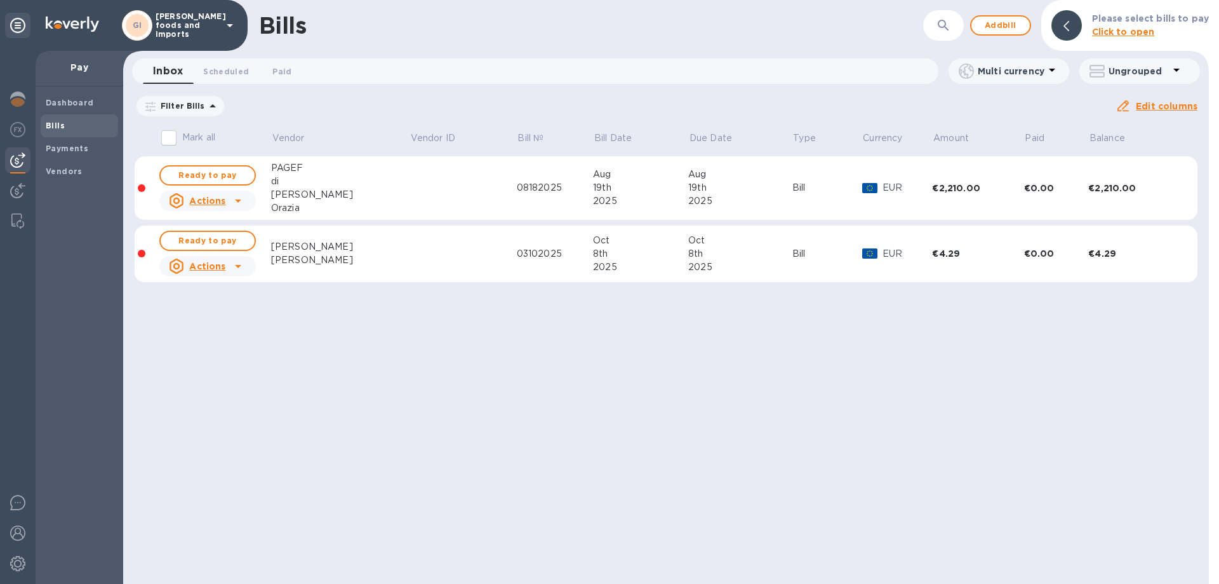
click at [213, 267] on u "Actions" at bounding box center [207, 266] width 36 height 10
click at [196, 351] on div "Delete" at bounding box center [212, 349] width 37 height 20
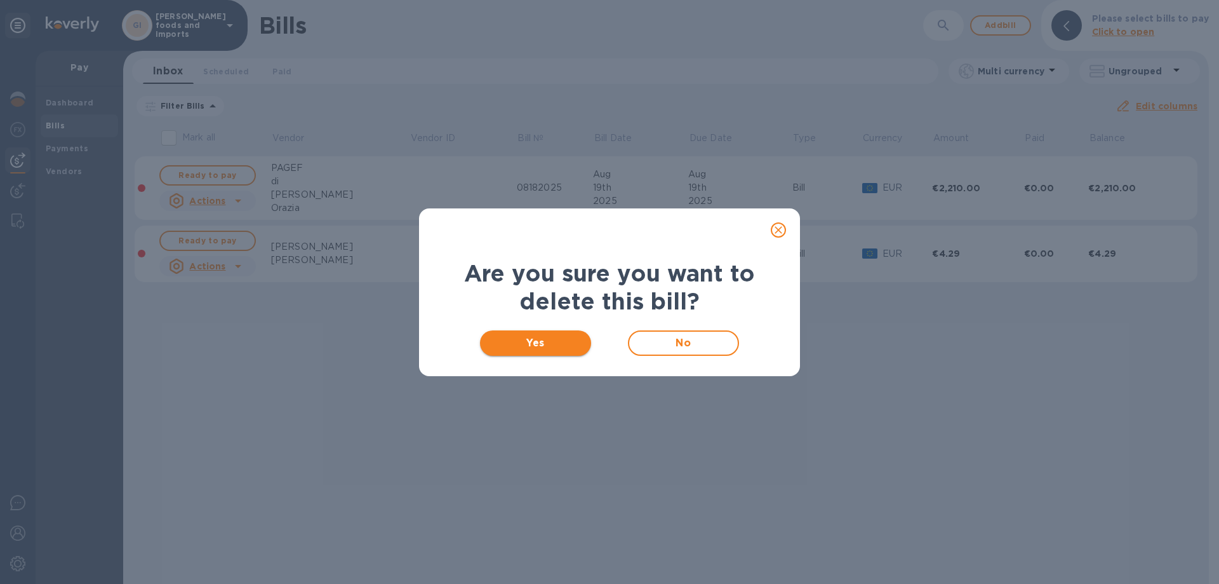
click at [540, 346] on span "Yes" at bounding box center [535, 342] width 91 height 15
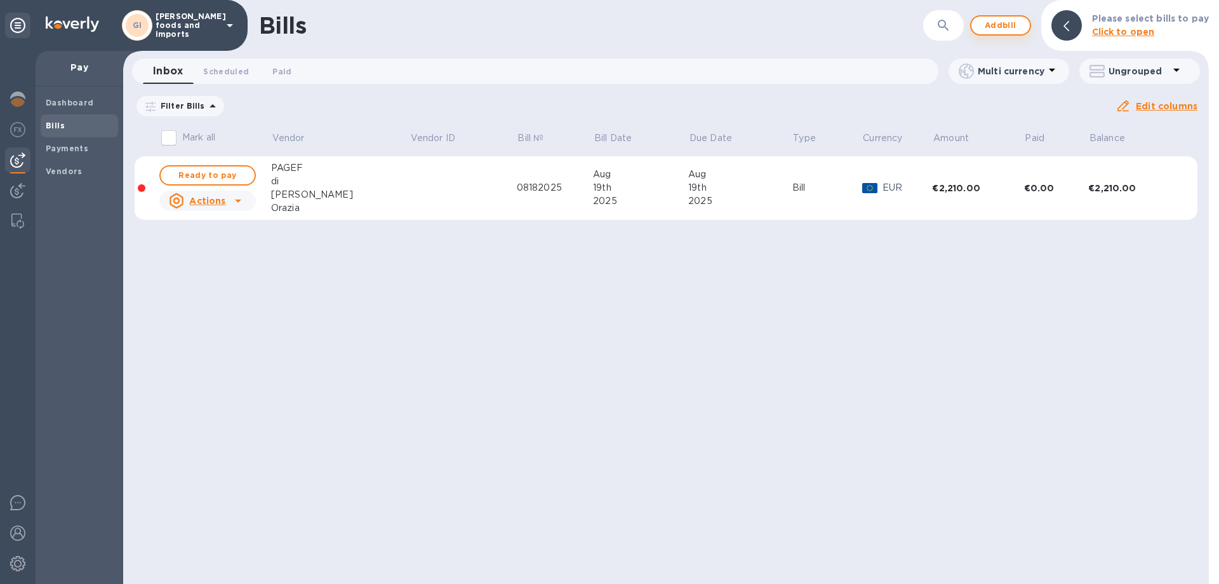
click at [1007, 26] on span "Add bill" at bounding box center [1001, 25] width 38 height 15
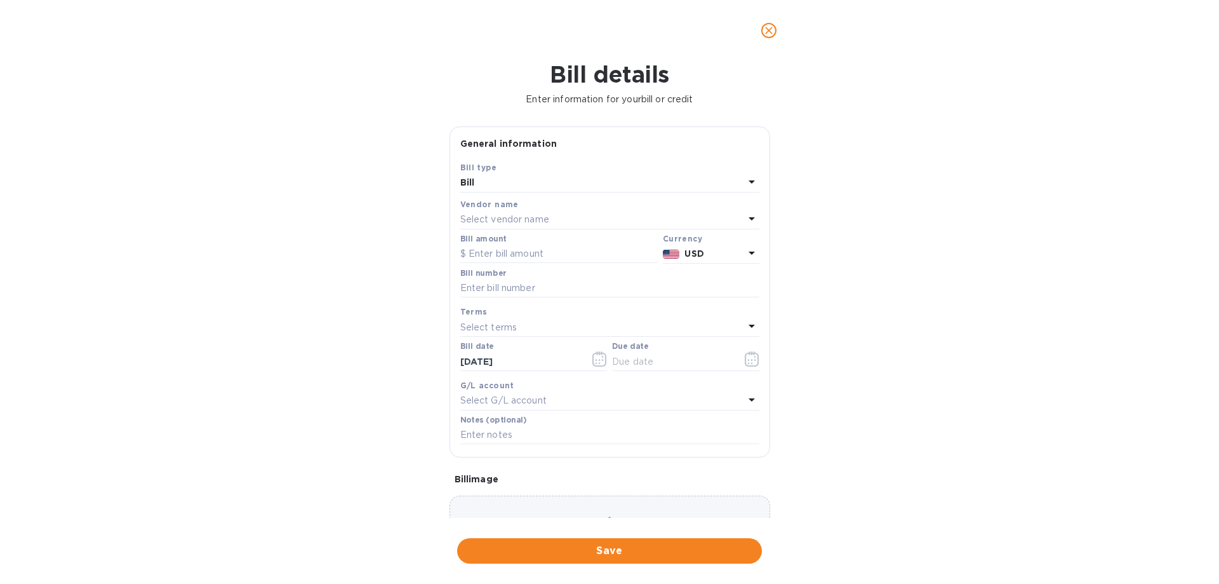
click at [618, 218] on div "Select vendor name" at bounding box center [602, 220] width 284 height 18
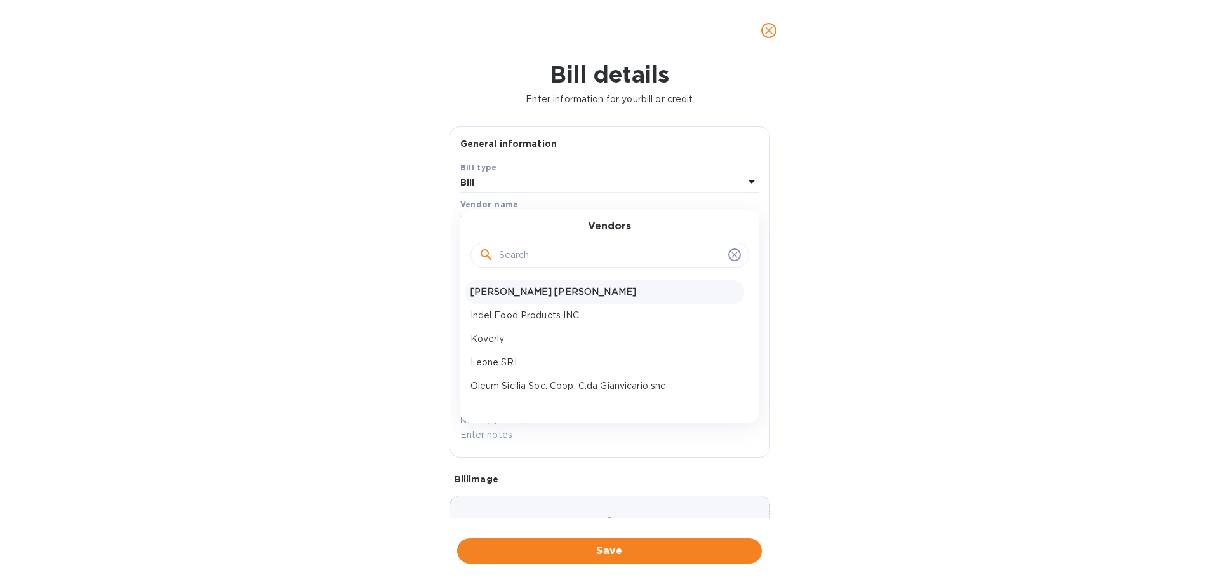
click at [558, 292] on p "[PERSON_NAME] [PERSON_NAME]" at bounding box center [605, 291] width 269 height 13
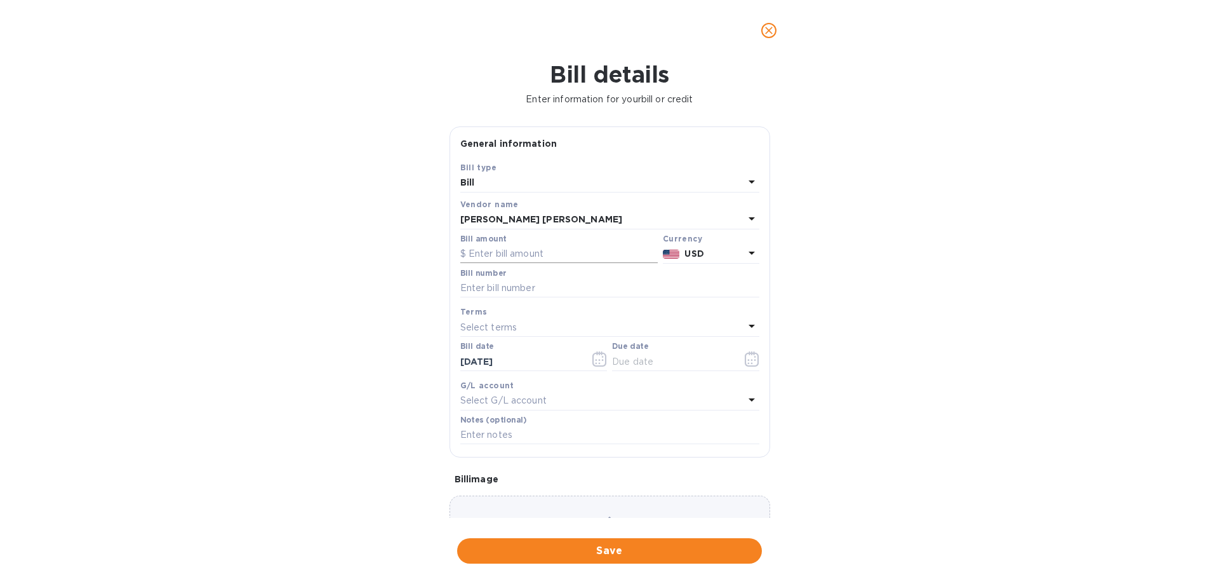
click at [535, 253] on input "text" at bounding box center [558, 253] width 197 height 19
click at [533, 291] on input "text" at bounding box center [609, 288] width 299 height 19
type input "03102025"
click at [653, 363] on input "text" at bounding box center [672, 361] width 120 height 19
type input "[DATE]"
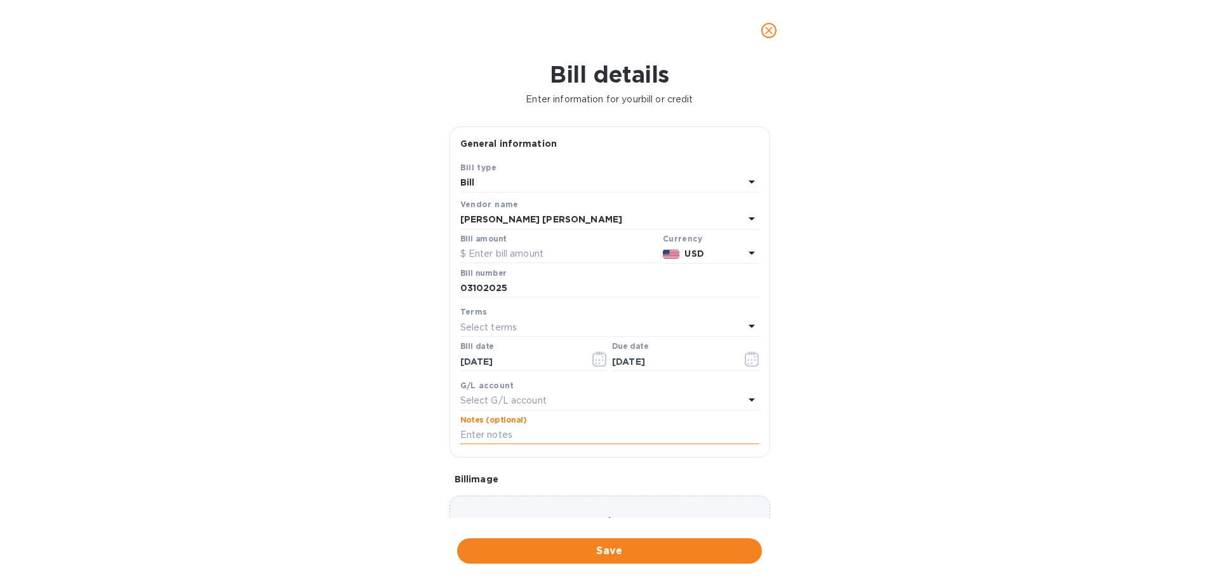
click at [538, 425] on input "text" at bounding box center [609, 434] width 299 height 19
type input "05115"
click at [565, 328] on div "Select terms" at bounding box center [602, 327] width 284 height 18
click at [1077, 317] on div "Bill details Enter information for your bill or credit General information Save…" at bounding box center [609, 322] width 1219 height 523
click at [713, 324] on div "Select terms" at bounding box center [602, 327] width 284 height 18
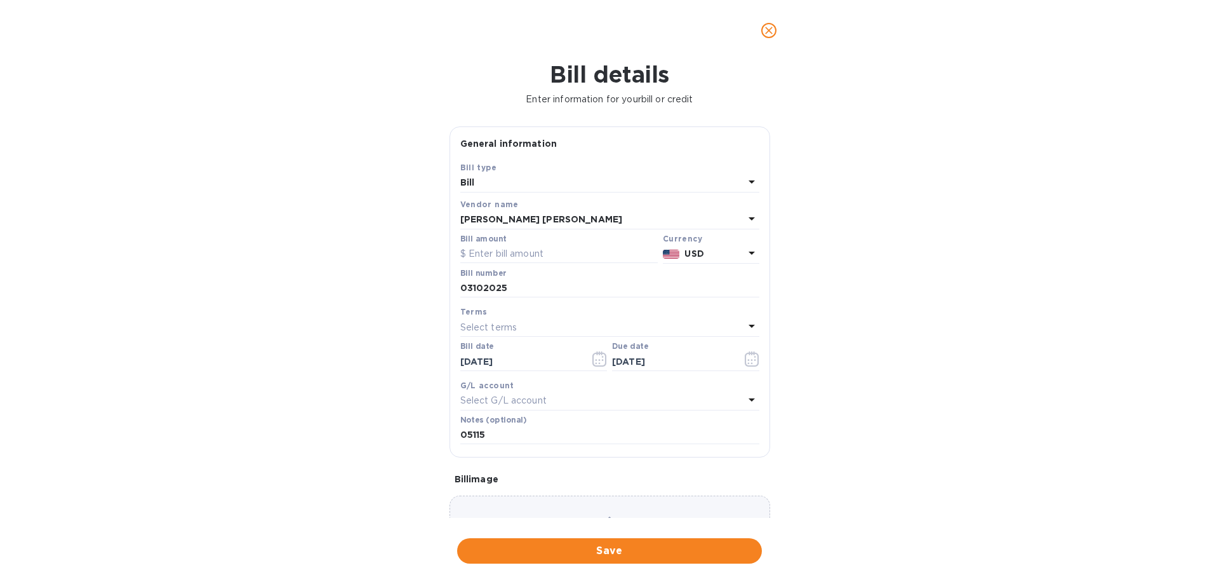
click at [937, 345] on div "Bill details Enter information for your bill or credit General information Save…" at bounding box center [609, 322] width 1219 height 523
click at [551, 254] on input "text" at bounding box center [558, 253] width 197 height 19
click at [751, 253] on icon at bounding box center [751, 252] width 15 height 15
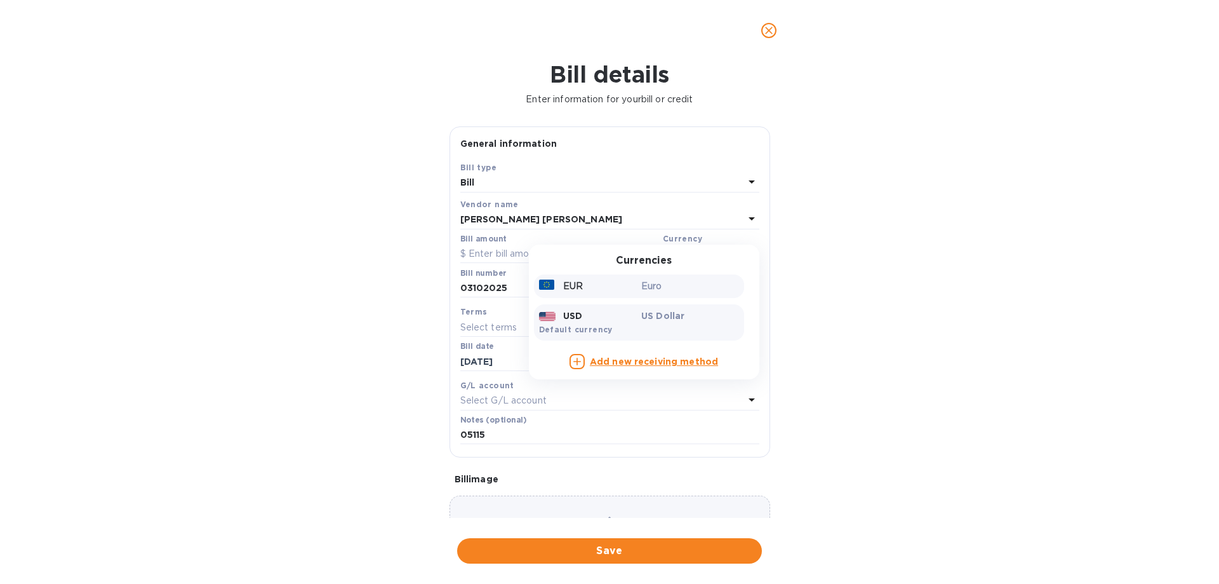
click at [659, 284] on p "Euro" at bounding box center [690, 285] width 98 height 13
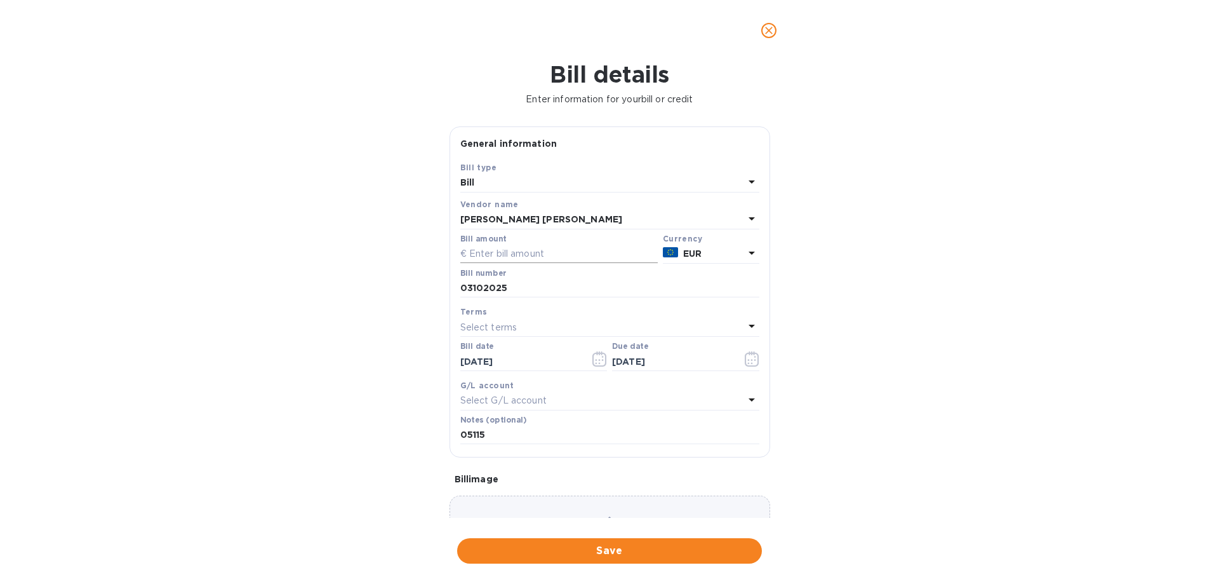
click at [510, 248] on input "text" at bounding box center [558, 253] width 197 height 19
type input "4,290.00"
click at [599, 556] on span "Save" at bounding box center [609, 550] width 284 height 15
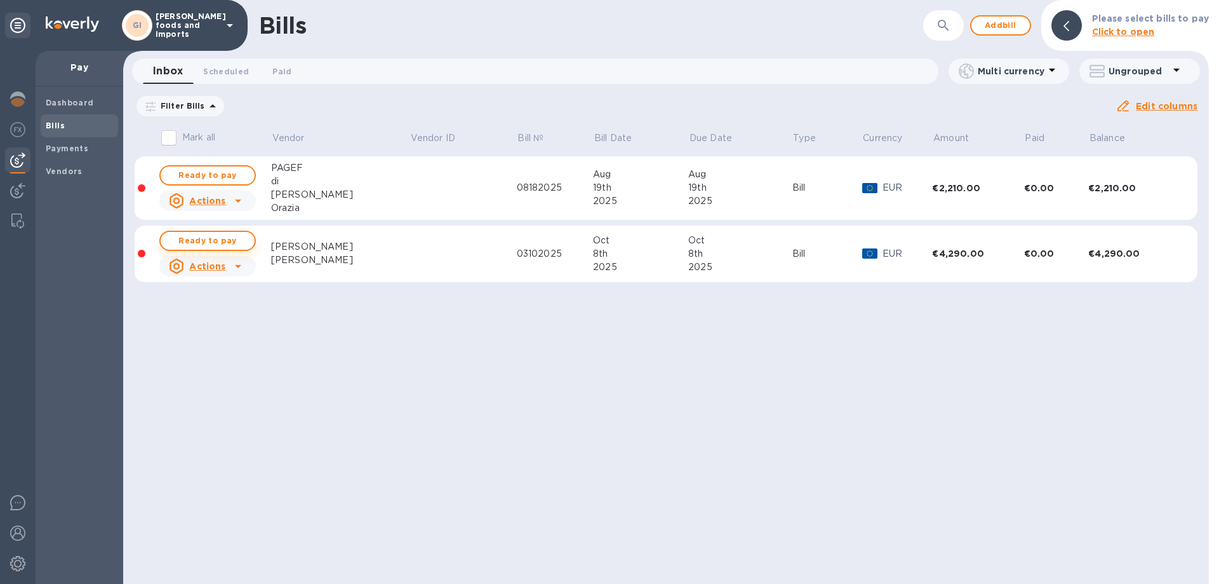
click at [205, 240] on span "Ready to pay" at bounding box center [208, 240] width 74 height 15
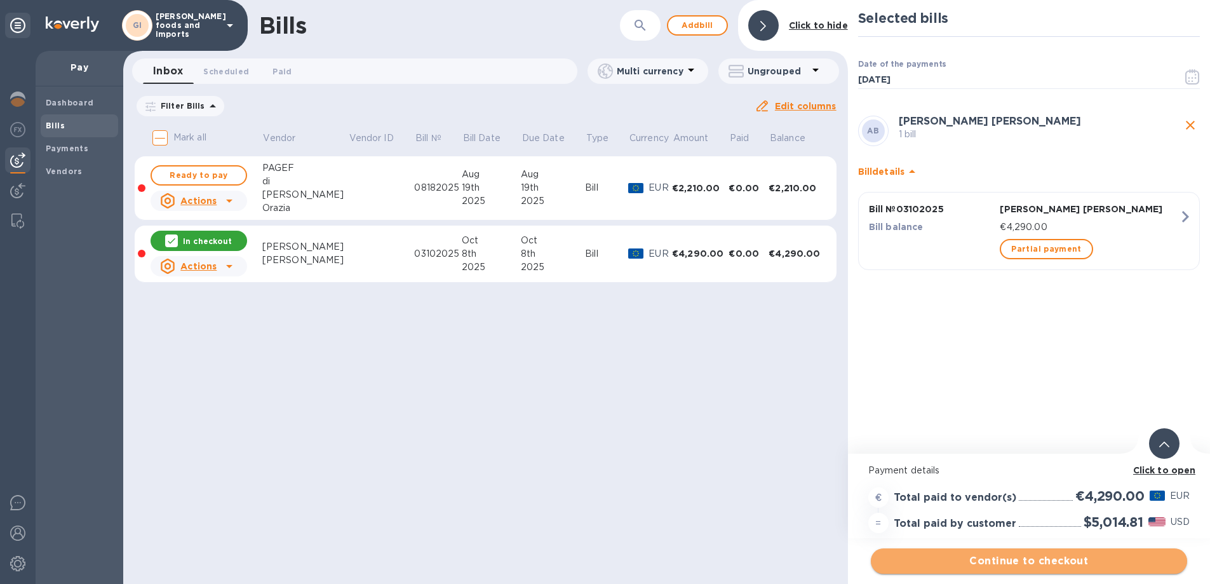
click at [1029, 556] on span "Continue to checkout" at bounding box center [1029, 560] width 296 height 15
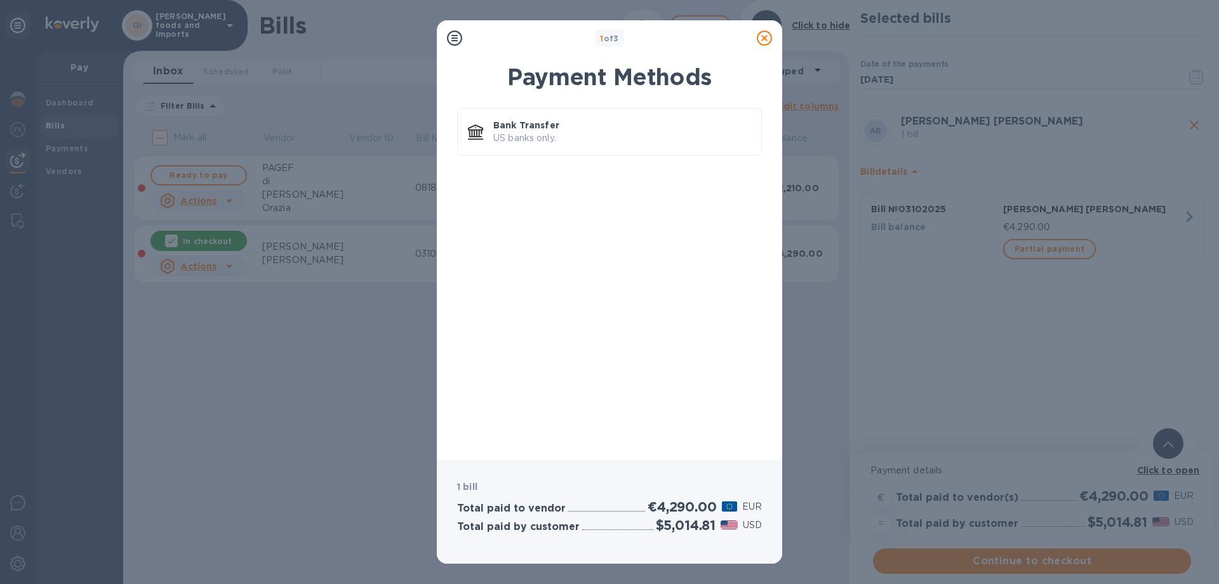
click at [770, 40] on icon at bounding box center [764, 37] width 15 height 15
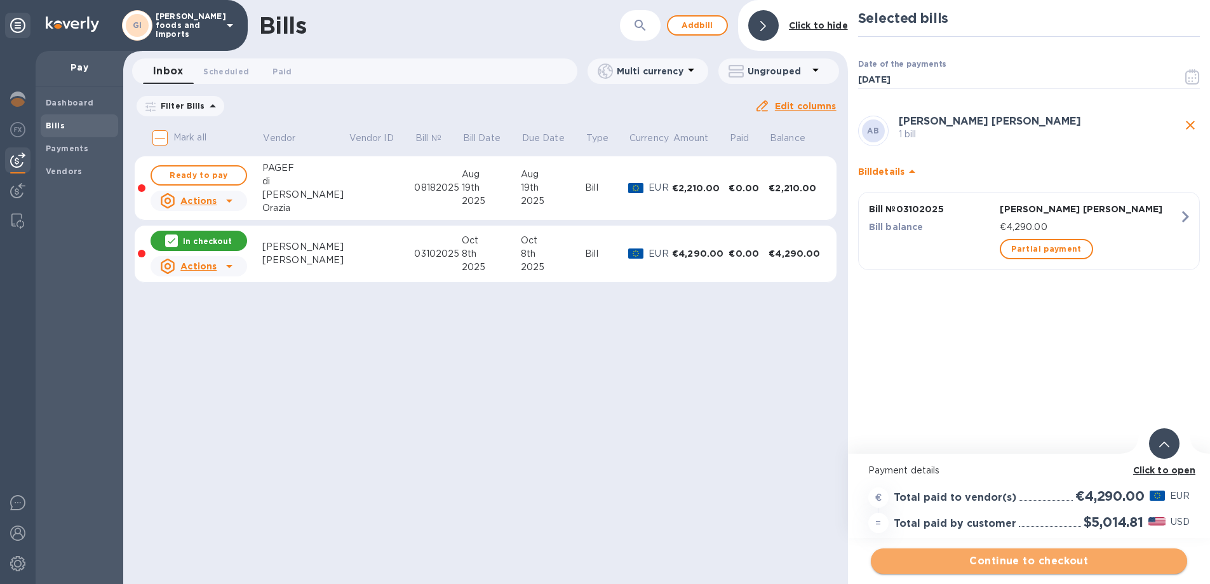
click at [1076, 558] on span "Continue to checkout" at bounding box center [1029, 560] width 296 height 15
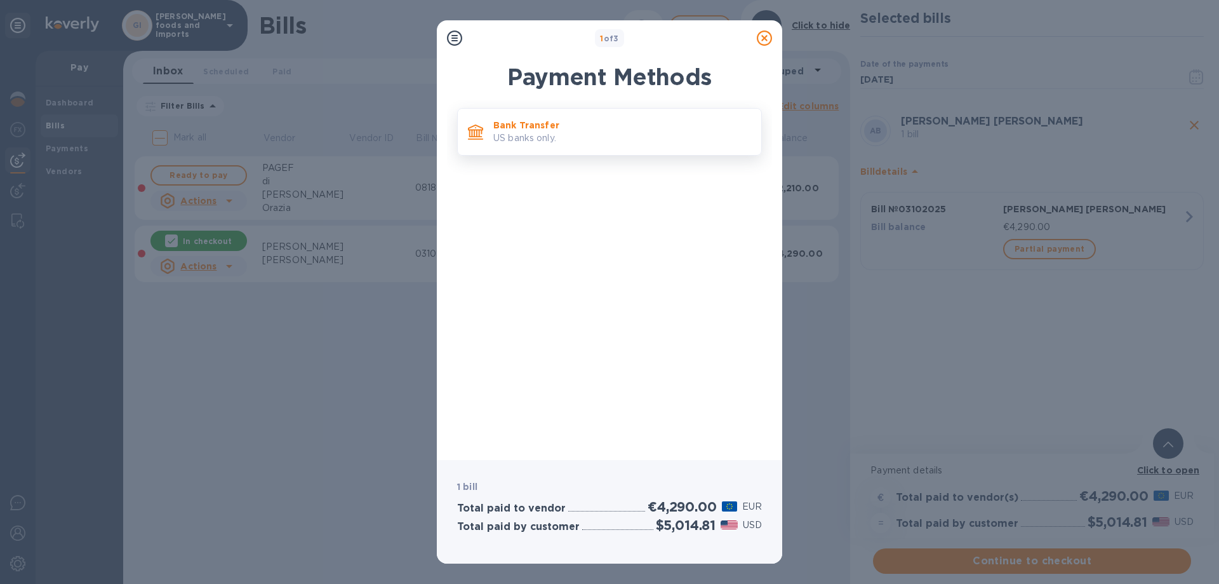
click at [506, 126] on p "Bank Transfer" at bounding box center [622, 125] width 258 height 13
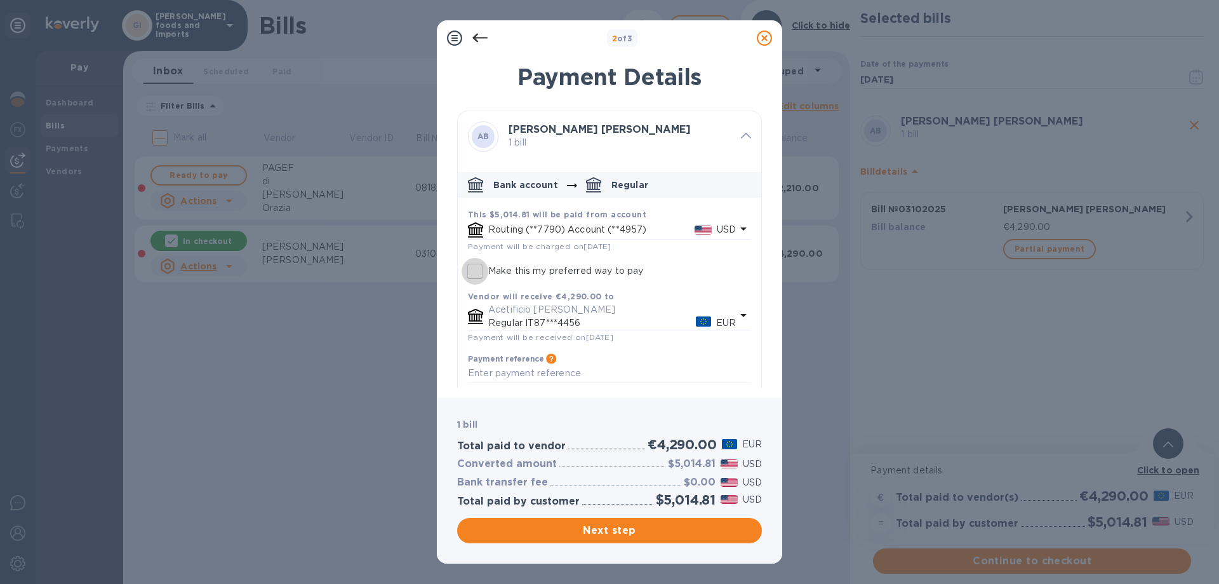
click at [475, 270] on input "Make this my preferred way to pay" at bounding box center [475, 271] width 27 height 27
click at [478, 274] on input "Make this my preferred way to pay" at bounding box center [475, 271] width 27 height 27
checkbox input "false"
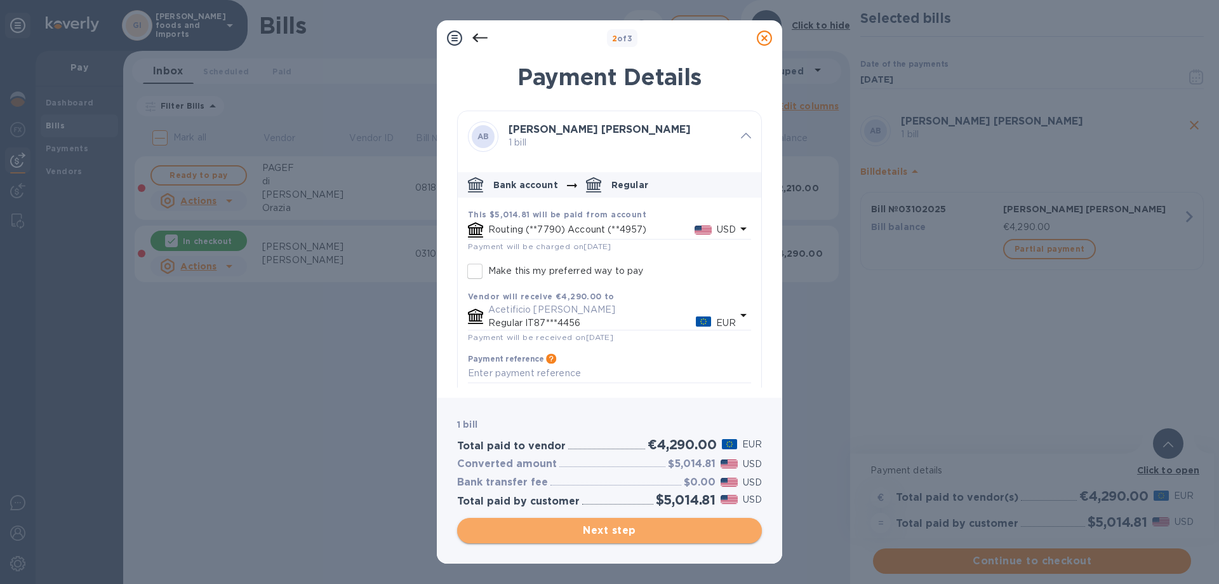
click at [577, 533] on span "Next step" at bounding box center [609, 530] width 284 height 15
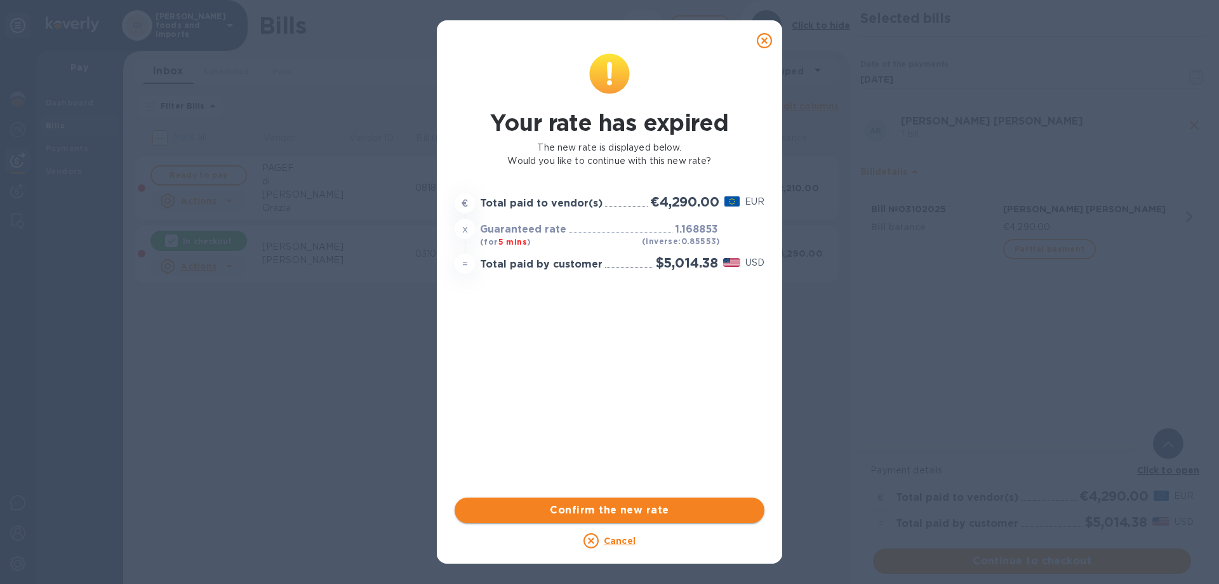
click at [551, 507] on span "Confirm the new rate" at bounding box center [610, 509] width 290 height 15
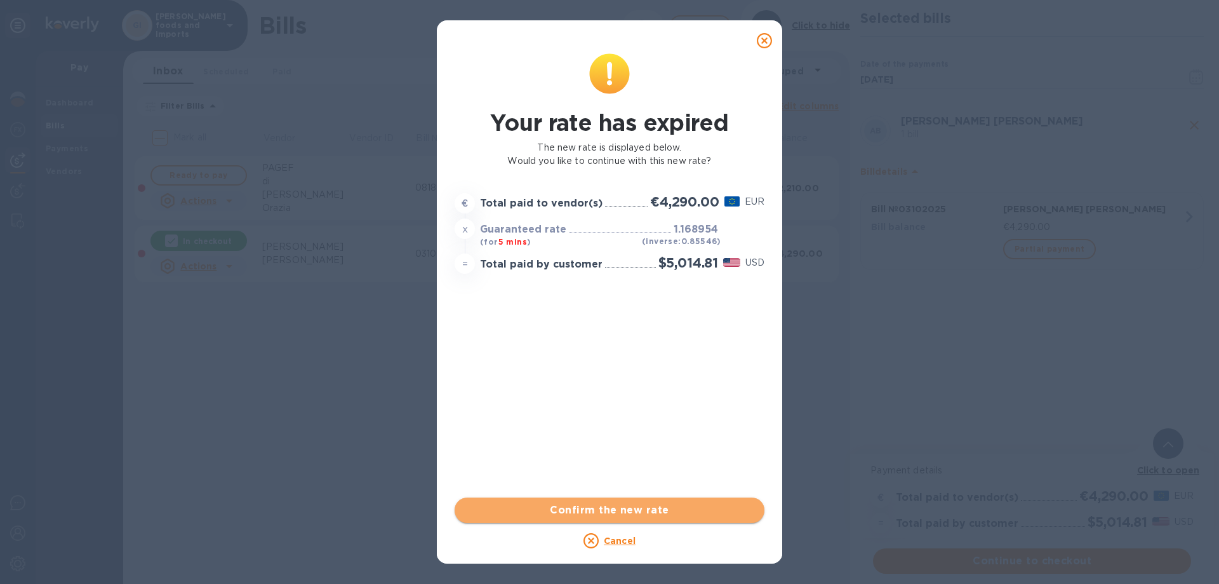
click at [615, 508] on span "Confirm the new rate" at bounding box center [610, 509] width 290 height 15
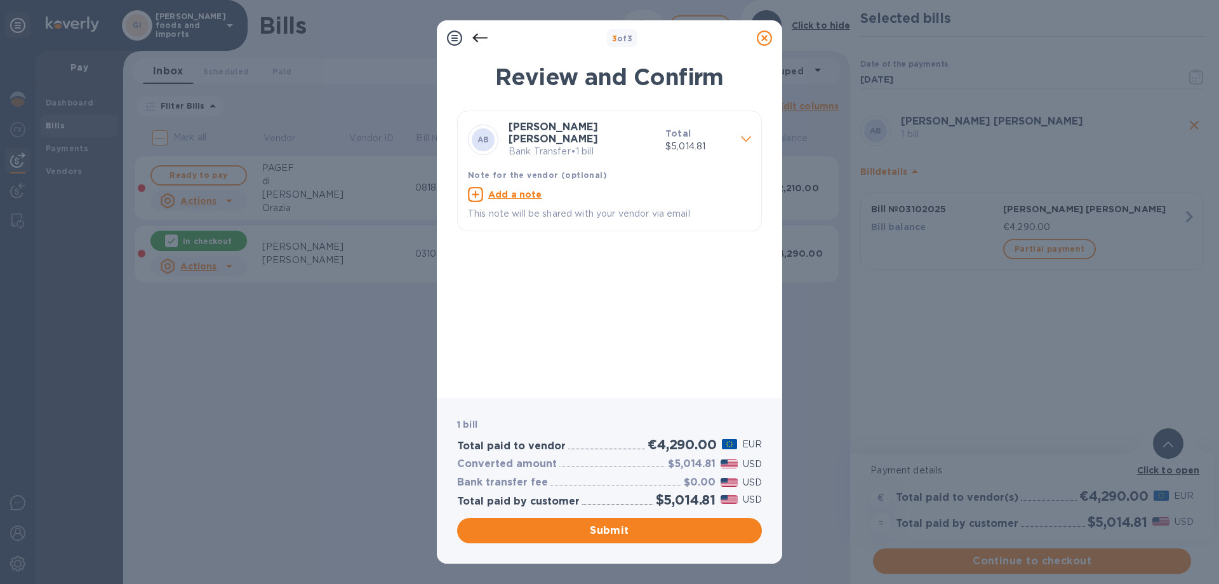
click at [1163, 516] on div "3 of 3 Review and Confirm [PERSON_NAME] Bank Transfer • 1 bill Total $5,014.81 …" at bounding box center [609, 292] width 1219 height 584
click at [549, 526] on span "Submit" at bounding box center [609, 530] width 284 height 15
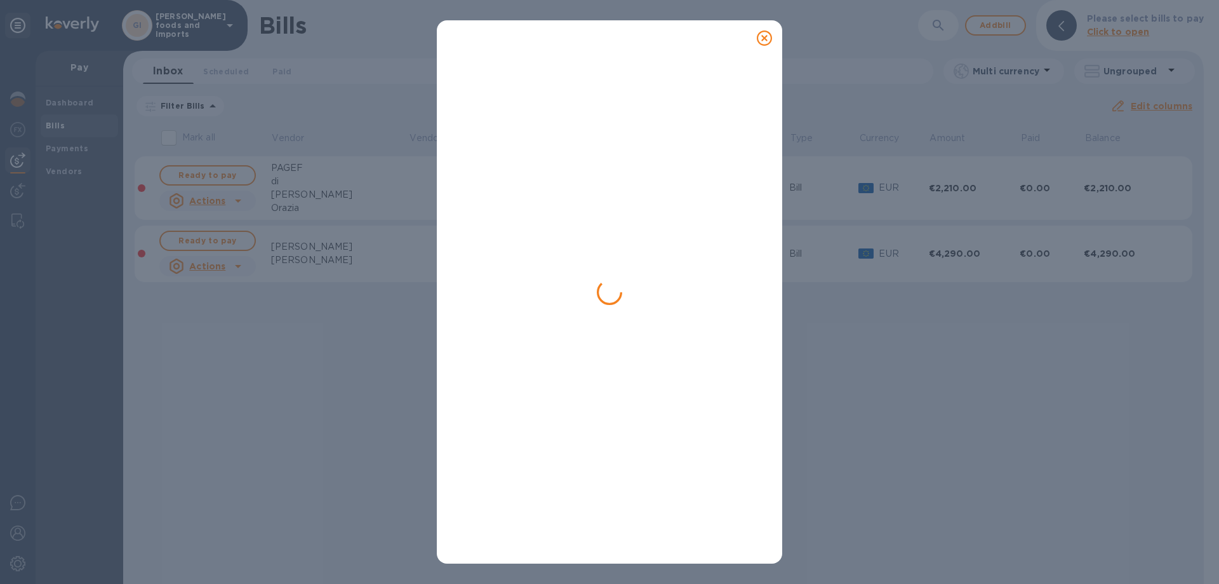
click at [764, 36] on icon at bounding box center [764, 37] width 15 height 15
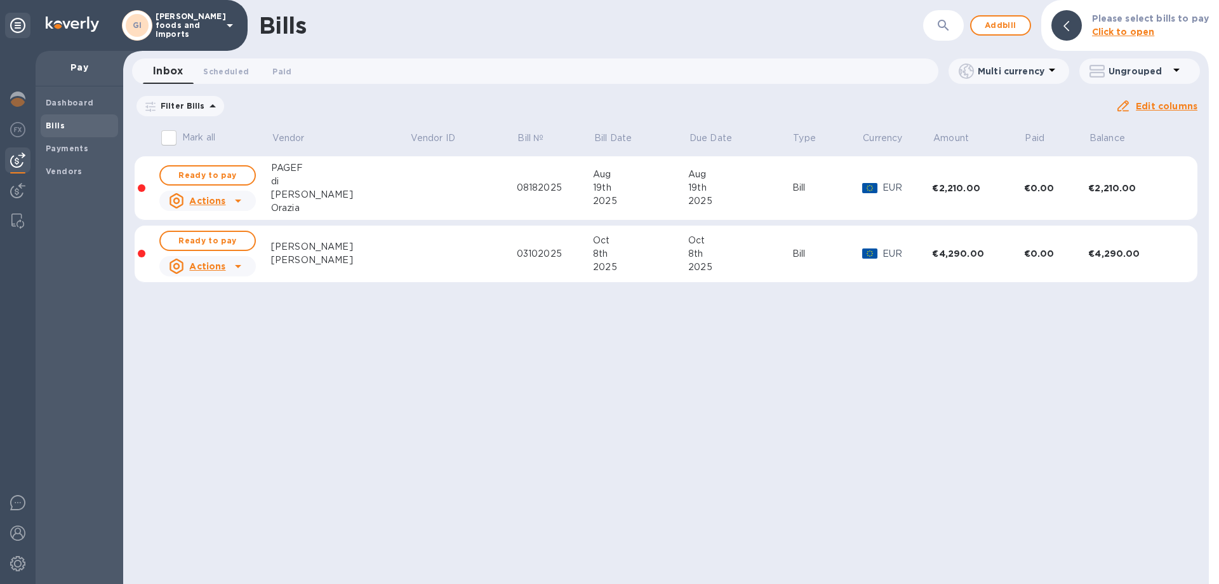
click at [193, 22] on p "[PERSON_NAME] foods and imports" at bounding box center [187, 25] width 63 height 27
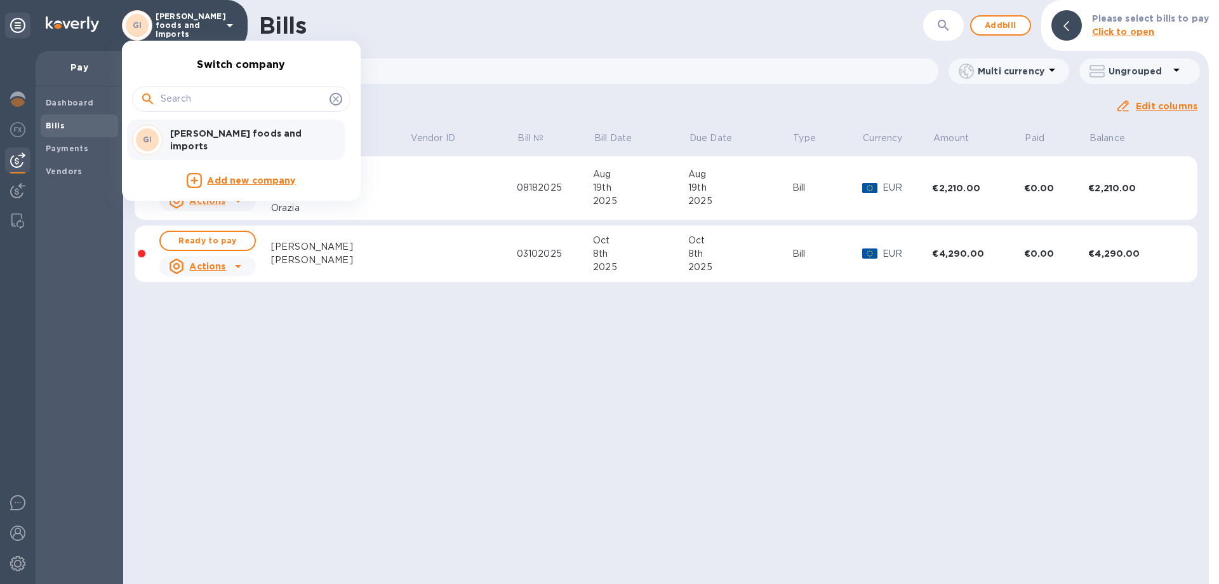
click at [234, 30] on div at bounding box center [609, 292] width 1219 height 584
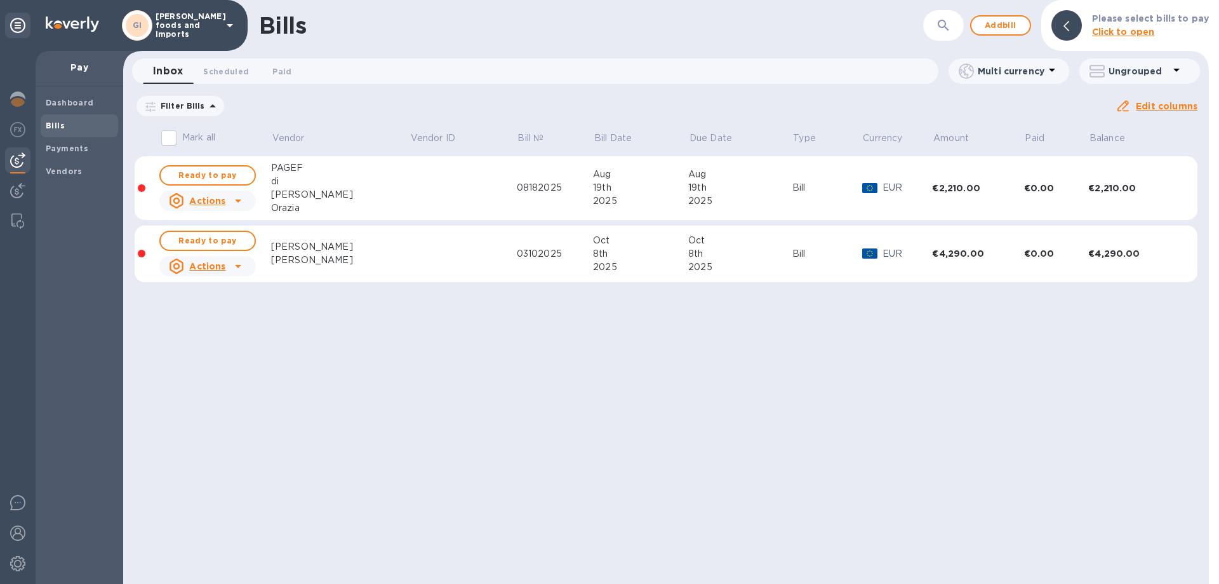
click at [229, 23] on icon at bounding box center [229, 25] width 15 height 15
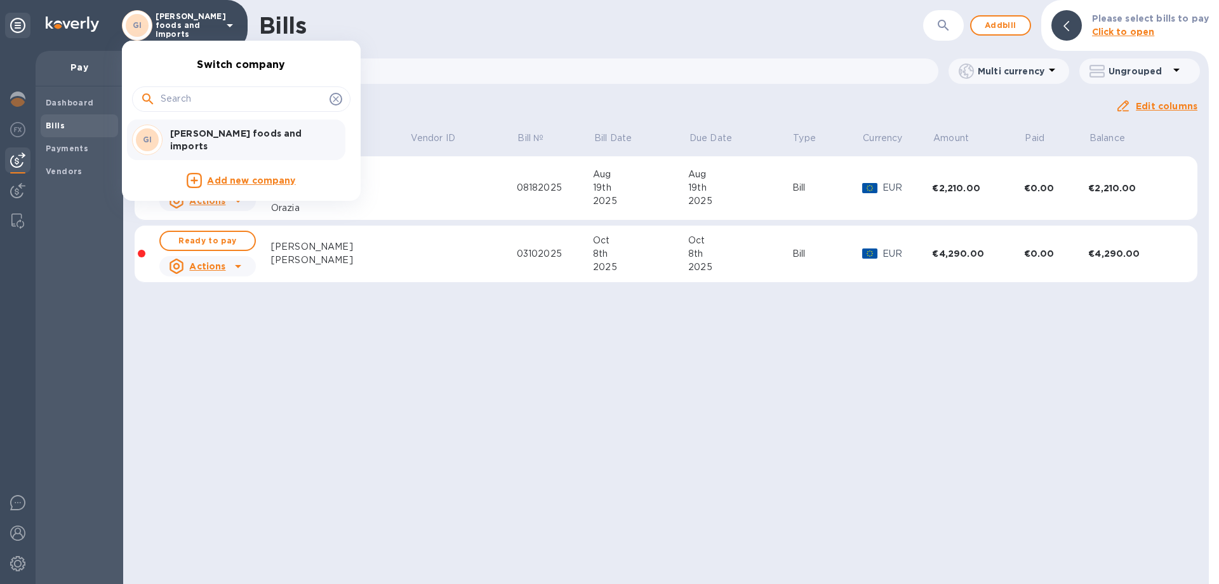
click at [486, 398] on div at bounding box center [609, 292] width 1219 height 584
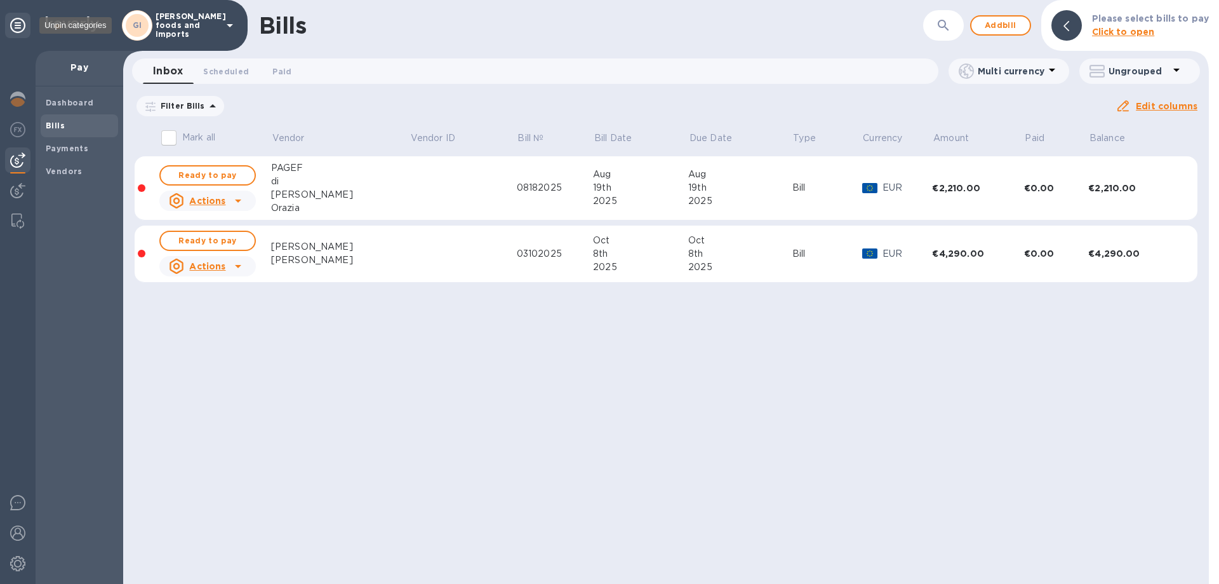
click at [18, 29] on icon at bounding box center [17, 25] width 15 height 15
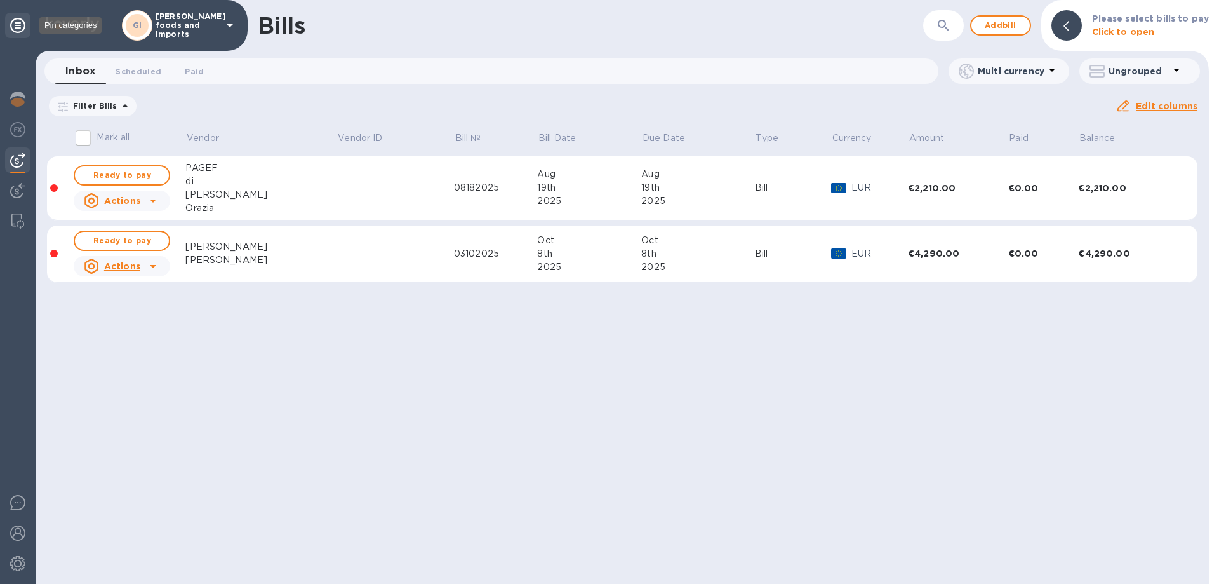
click at [18, 29] on icon at bounding box center [17, 25] width 15 height 15
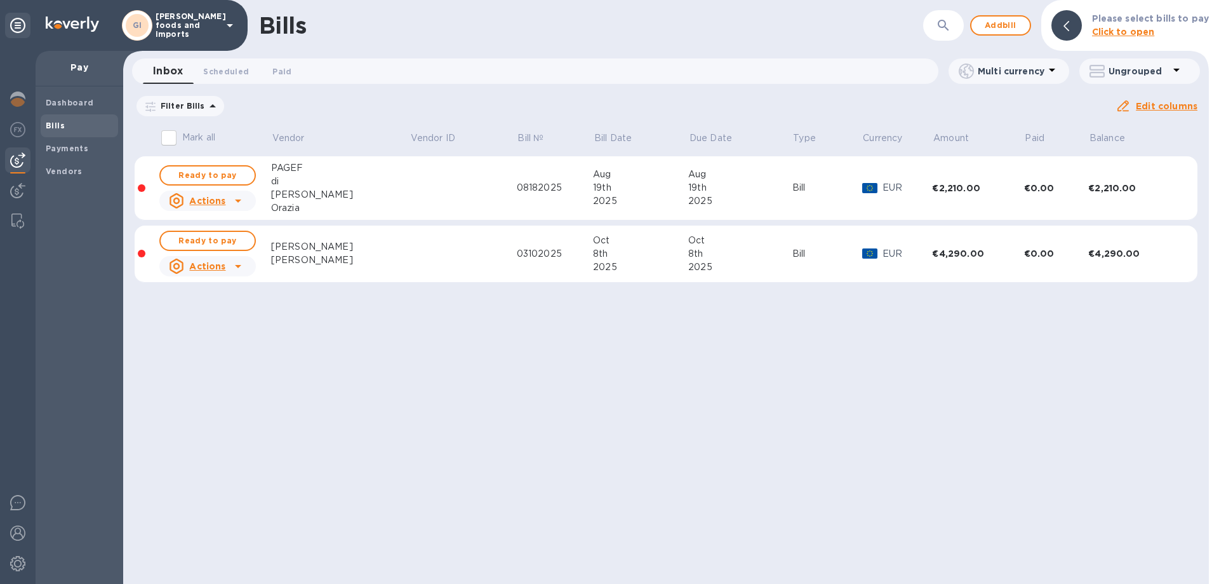
click at [1068, 25] on icon at bounding box center [1067, 26] width 6 height 10
